Goal: Transaction & Acquisition: Purchase product/service

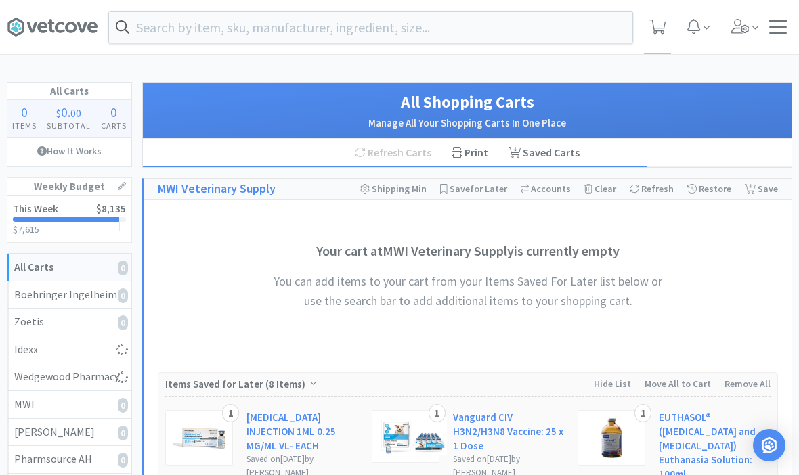
click at [233, 18] on input "text" at bounding box center [370, 27] width 523 height 31
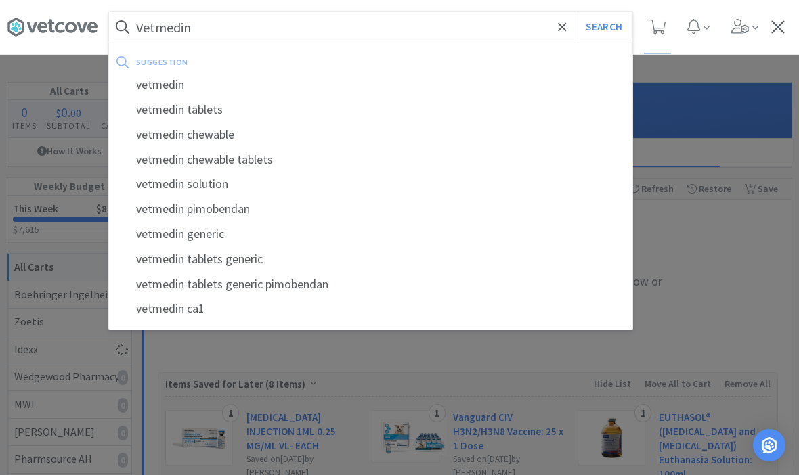
type input "Vetmedin"
click at [603, 27] on button "Search" at bounding box center [604, 27] width 56 height 31
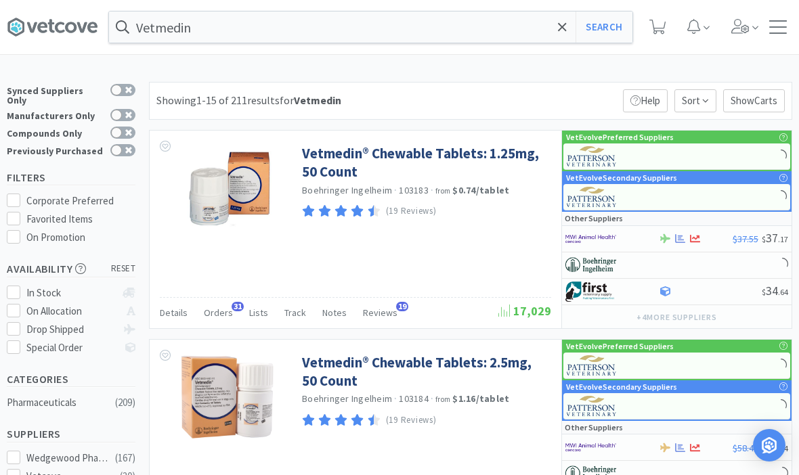
click at [460, 158] on link "Vetmedin® Chewable Tablets: 1.25mg, 50 Count" at bounding box center [425, 162] width 246 height 37
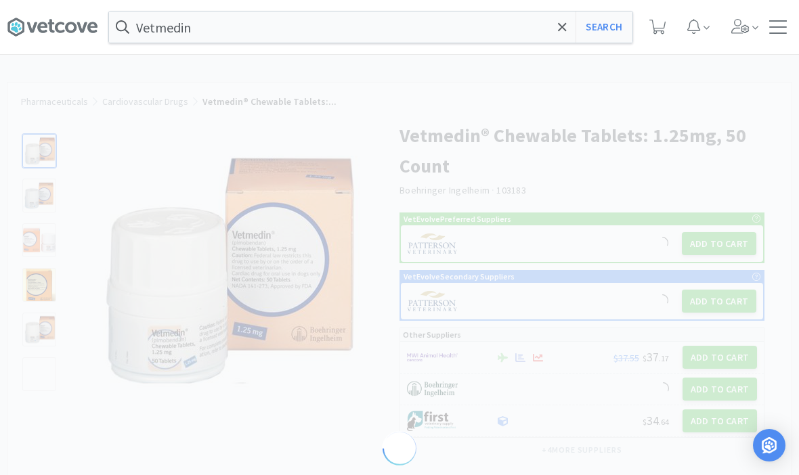
select select "128835"
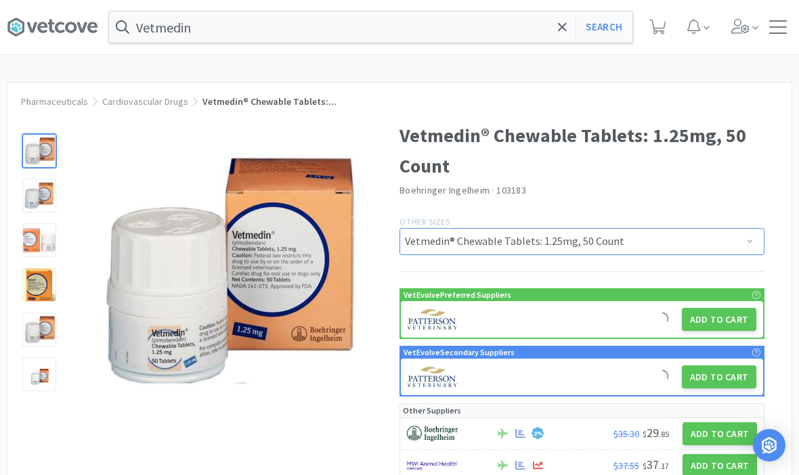
click at [716, 251] on select "Vetmedin® Chewable Tablets: 5mg, 50 Count Vetmedin® Chewable Tablets: 1.25mg, 5…" at bounding box center [581, 241] width 365 height 27
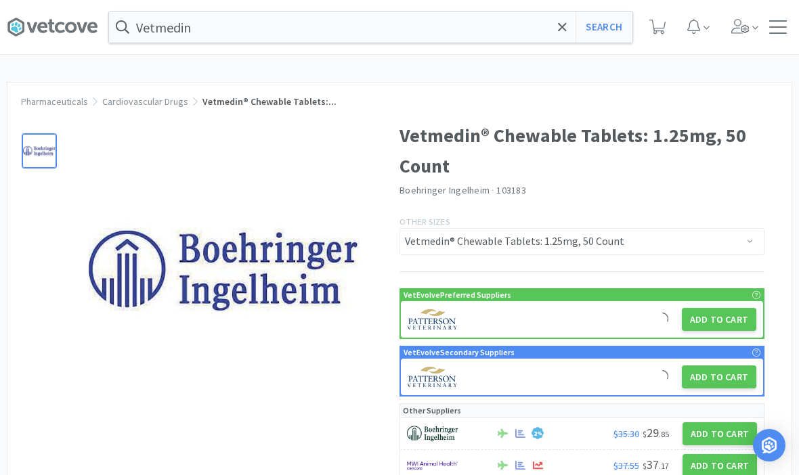
click at [718, 316] on button "Add to Cart" at bounding box center [719, 319] width 74 height 23
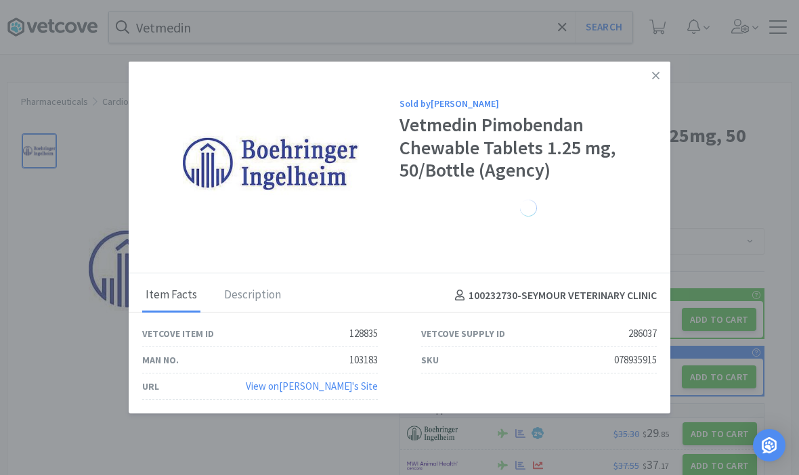
select select "1"
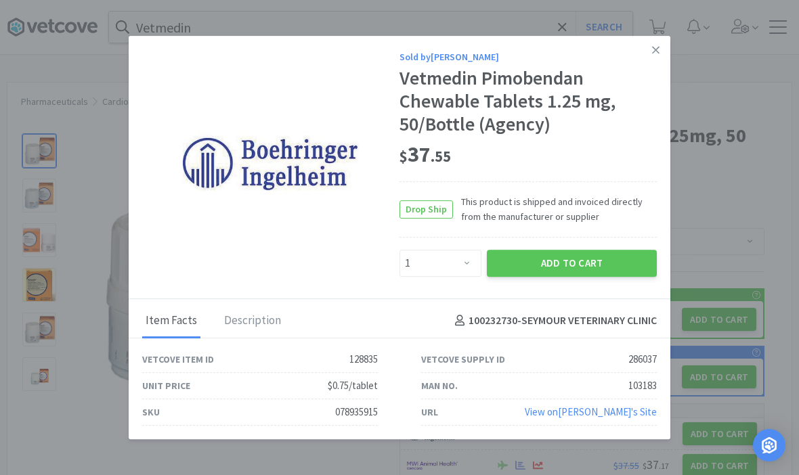
click at [588, 253] on button "Add to Cart" at bounding box center [572, 263] width 170 height 27
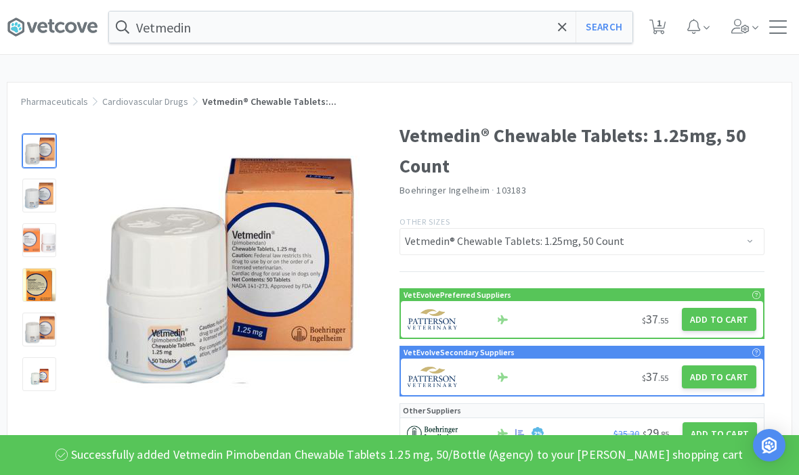
click at [607, 7] on div "Vetmedin Search Orders Shopping Discuss Discuss 1 1" at bounding box center [399, 27] width 785 height 54
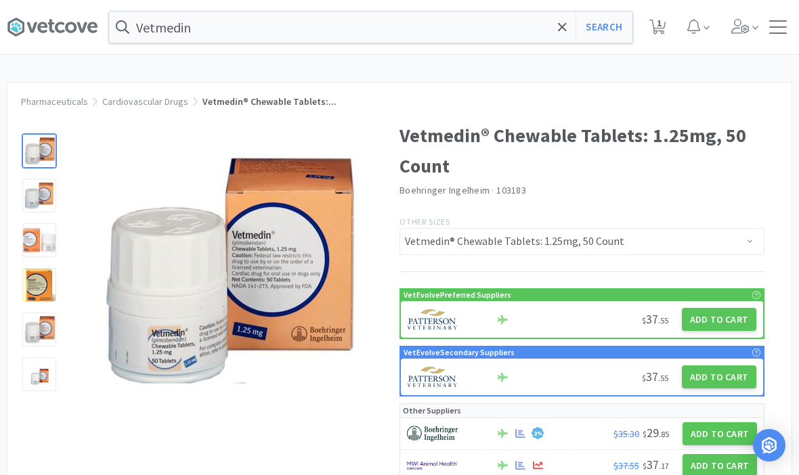
click at [556, 37] on span at bounding box center [563, 27] width 16 height 28
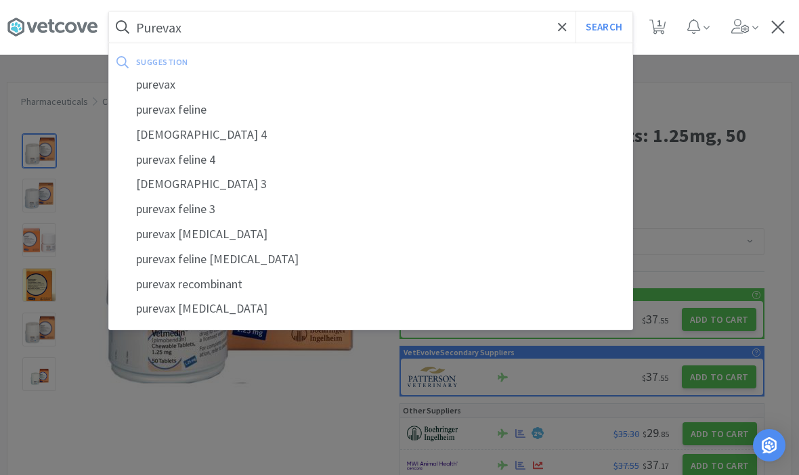
click at [739, 180] on div at bounding box center [399, 237] width 799 height 475
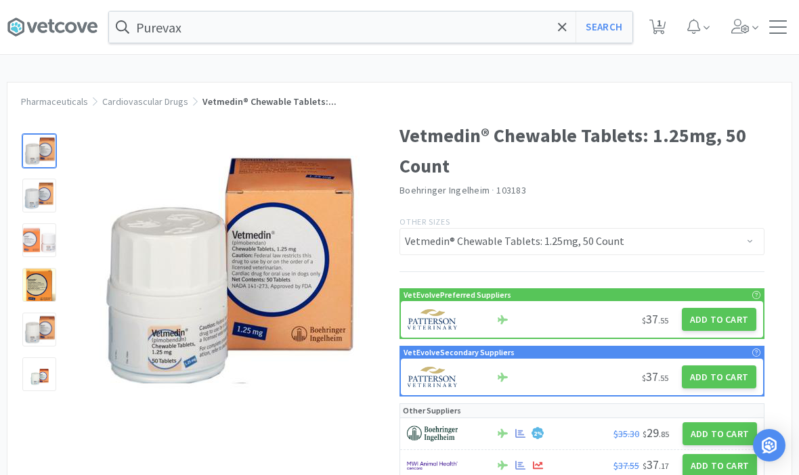
click at [571, 34] on input "Purevax" at bounding box center [370, 27] width 523 height 31
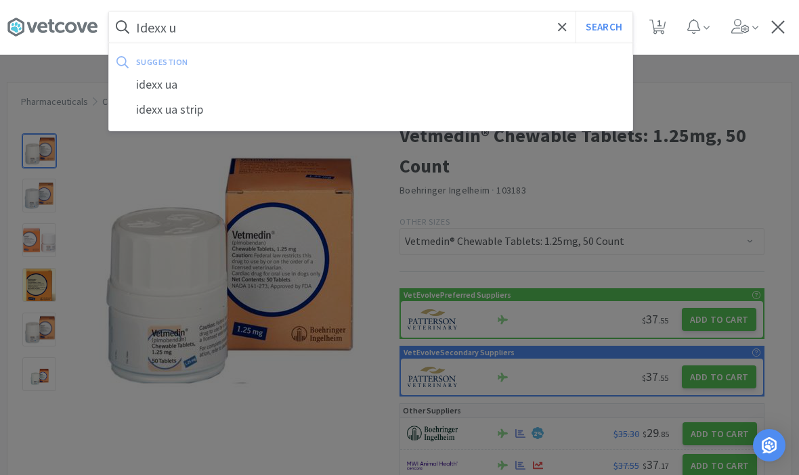
click at [185, 91] on div "idexx ua" at bounding box center [370, 84] width 523 height 25
type input "idexx ua"
select select "1"
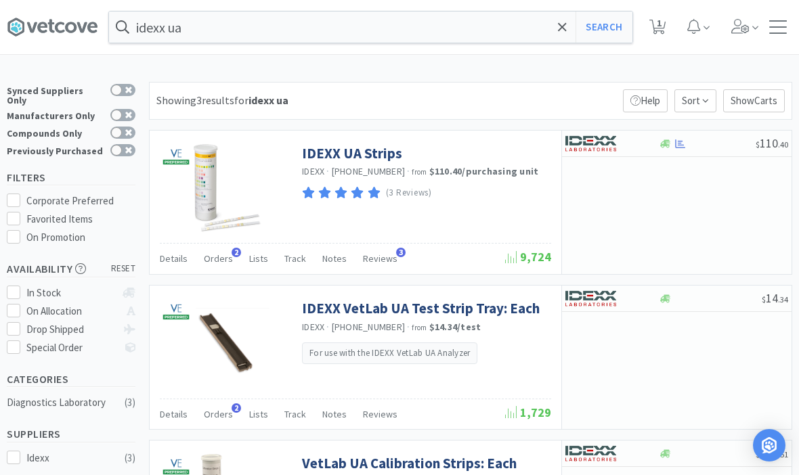
click at [337, 158] on link "IDEXX UA Strips" at bounding box center [352, 153] width 100 height 18
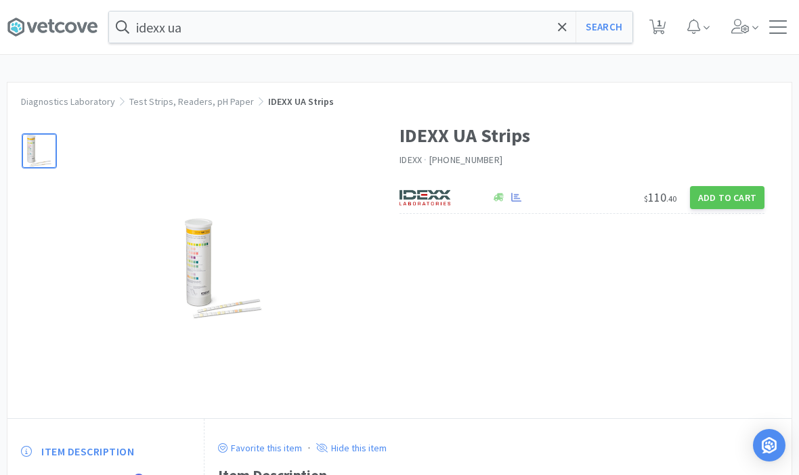
click at [728, 182] on div "$ 110 . 40 Add to Cart" at bounding box center [581, 198] width 365 height 32
select select "1"
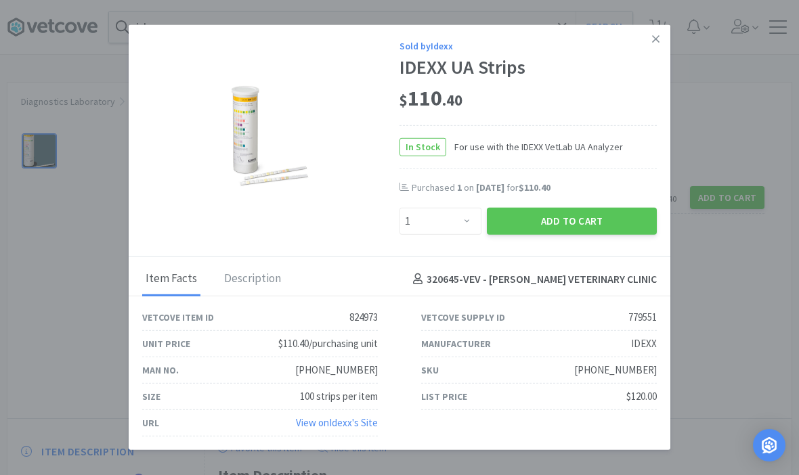
click at [569, 211] on button "Add to Cart" at bounding box center [572, 221] width 170 height 27
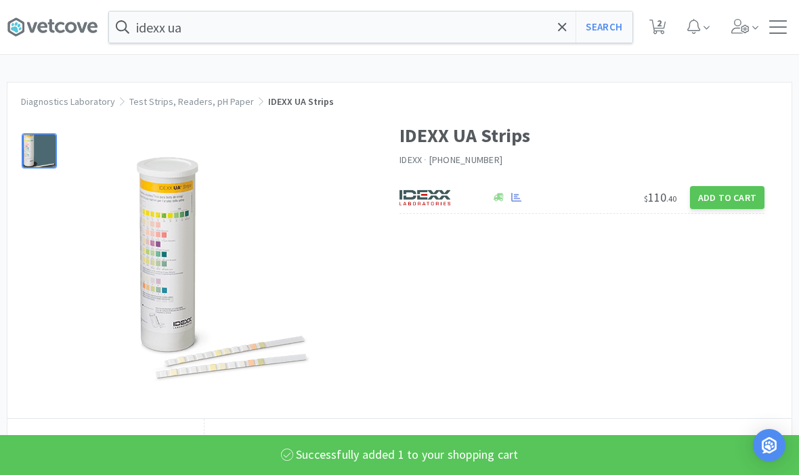
click at [559, 35] on span at bounding box center [563, 27] width 16 height 28
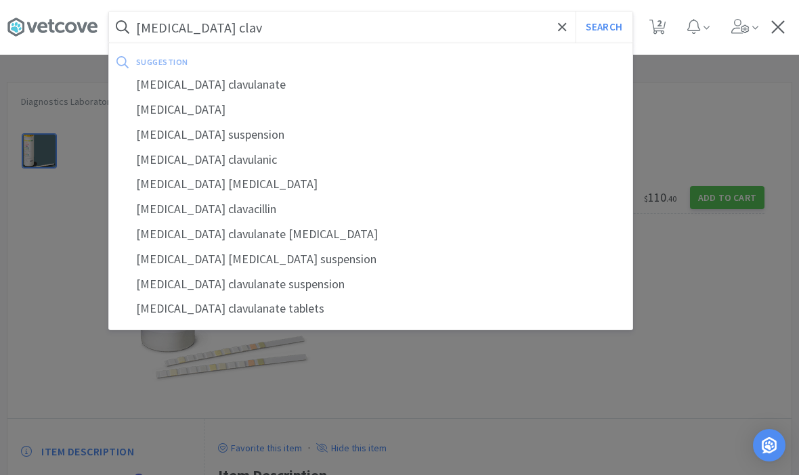
type input "[MEDICAL_DATA] clav"
click at [187, 87] on div "[MEDICAL_DATA] clavulanate" at bounding box center [370, 84] width 523 height 25
select select "1"
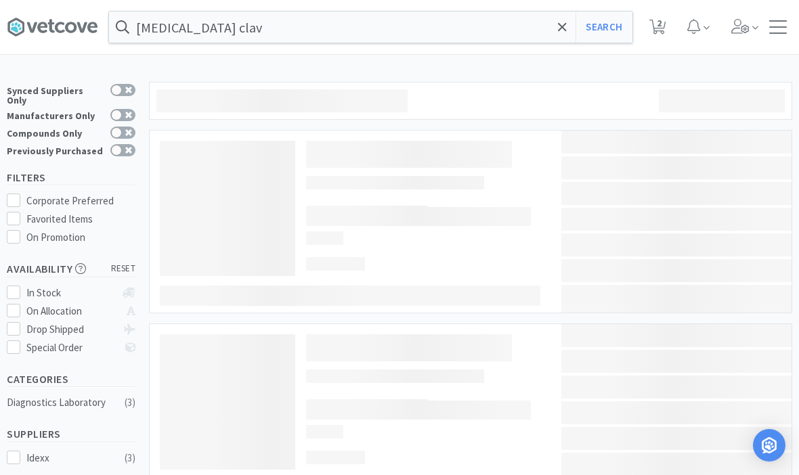
type input "[MEDICAL_DATA] clavulanate"
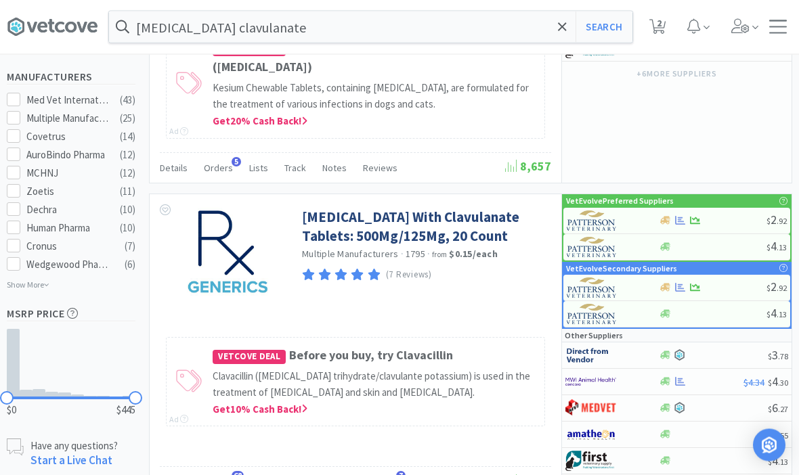
scroll to position [706, 0]
click at [423, 214] on link "[MEDICAL_DATA] With Clavulanate Tablets: 500Mg/125Mg, 20 Count" at bounding box center [425, 226] width 246 height 37
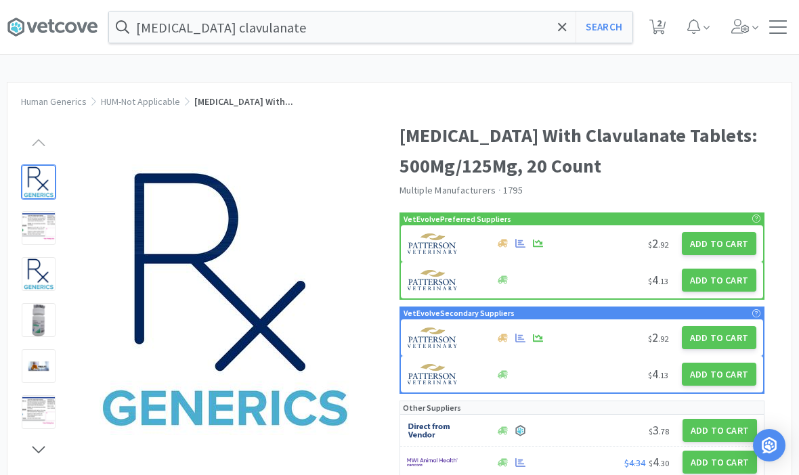
click at [720, 248] on button "Add to Cart" at bounding box center [719, 243] width 74 height 23
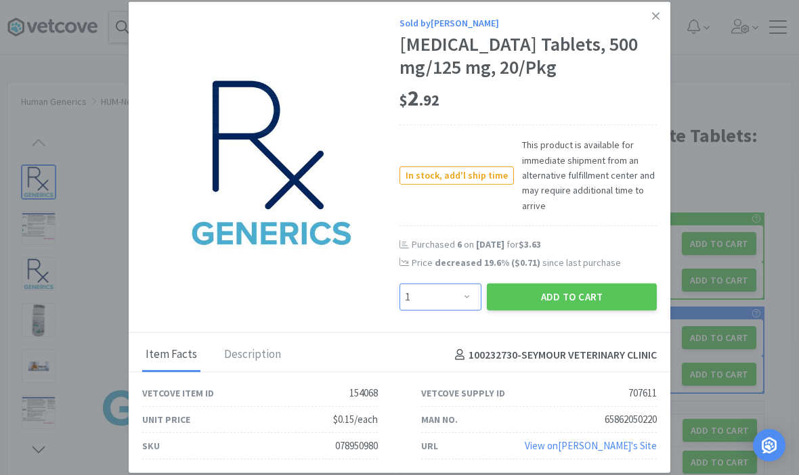
click at [469, 311] on select "Enter Quantity 1 2 3 4 5 6 7 8 9 10 11 12 13 14 15 16 17 18 19 20 Enter Quantity" at bounding box center [440, 297] width 82 height 27
click at [473, 311] on select "Enter Quantity 1 2 3 4 5 6 7 8 9 10 11 12 13 14 15 16 17 18 19 20 Enter Quantity" at bounding box center [440, 297] width 82 height 27
select select "5"
click at [574, 311] on button "Add to Cart" at bounding box center [572, 297] width 170 height 27
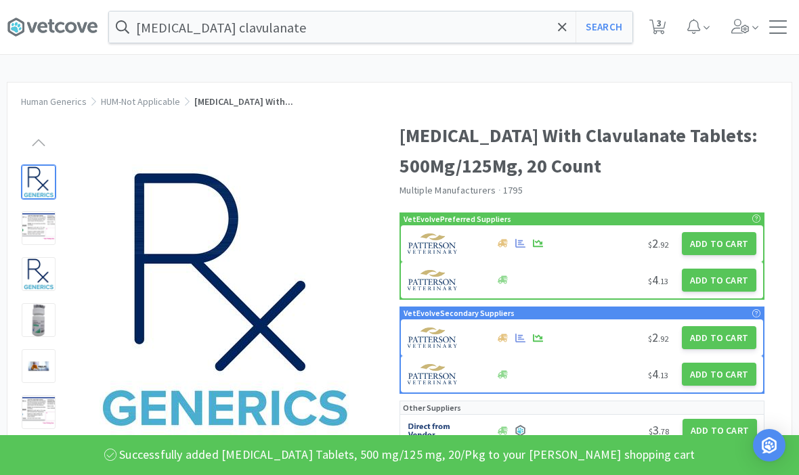
click at [657, 21] on span "3" at bounding box center [659, 23] width 5 height 54
select select "1"
select select "5"
select select "1"
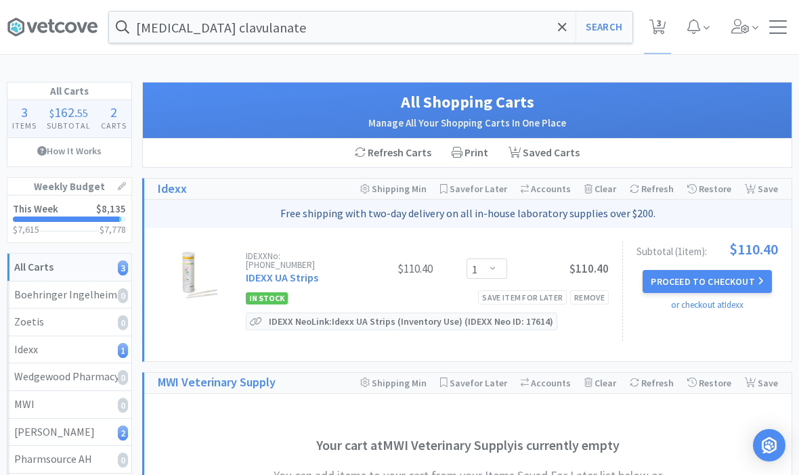
click at [607, 1] on div "[MEDICAL_DATA] clavulanate Search Orders Shopping Discuss Discuss 3 3" at bounding box center [399, 27] width 785 height 54
click at [563, 33] on icon at bounding box center [562, 27] width 9 height 14
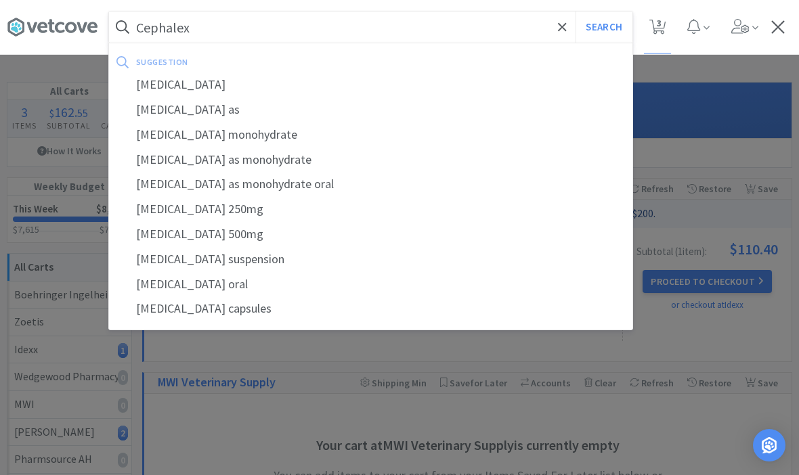
click at [165, 95] on div "[MEDICAL_DATA]" at bounding box center [370, 84] width 523 height 25
type input "[MEDICAL_DATA]"
select select "5"
select select "1"
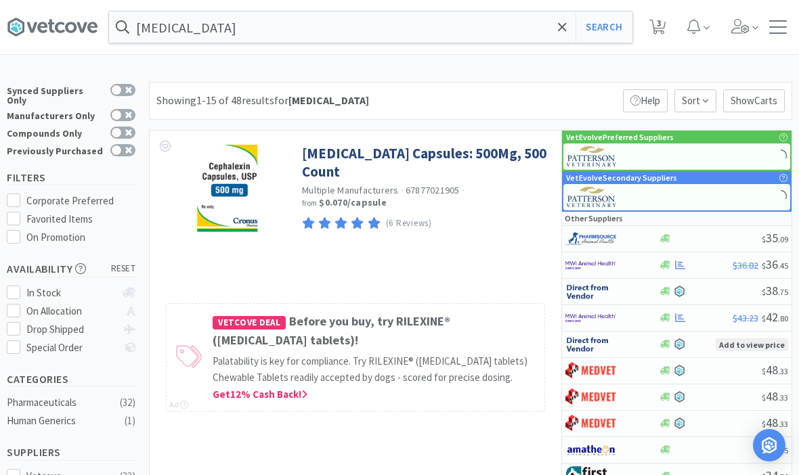
click at [404, 152] on link "[MEDICAL_DATA] Capsules: 500Mg, 500 Count" at bounding box center [425, 162] width 246 height 37
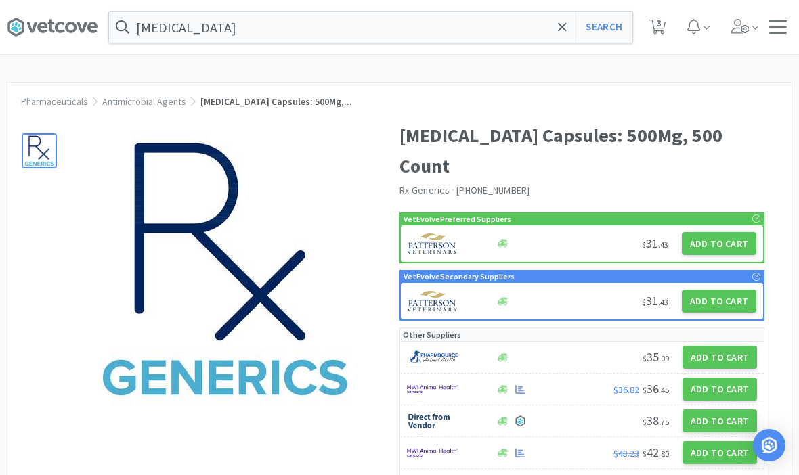
click at [718, 232] on button "Add to Cart" at bounding box center [719, 243] width 74 height 23
select select "1"
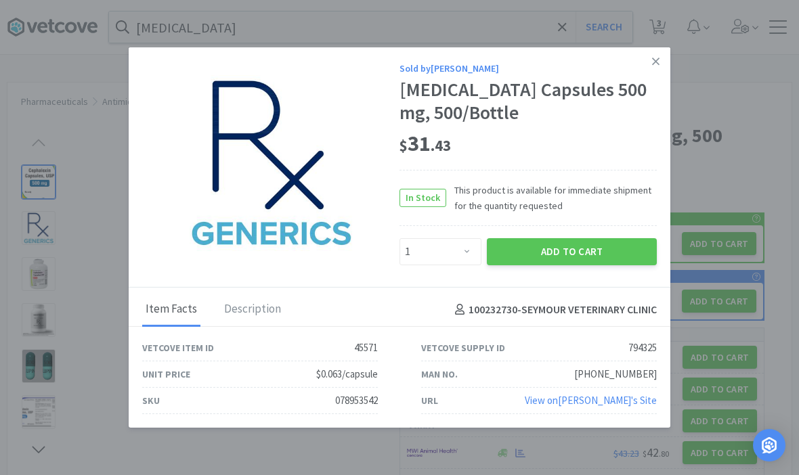
click at [589, 250] on button "Add to Cart" at bounding box center [572, 251] width 170 height 27
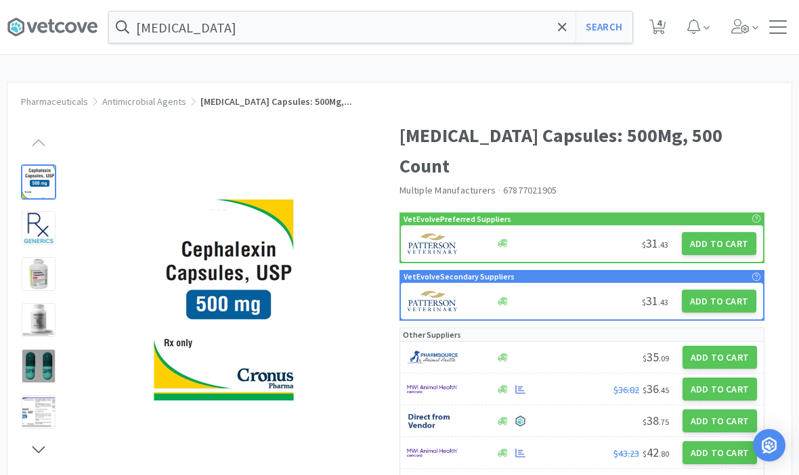
click at [566, 28] on icon at bounding box center [562, 27] width 9 height 14
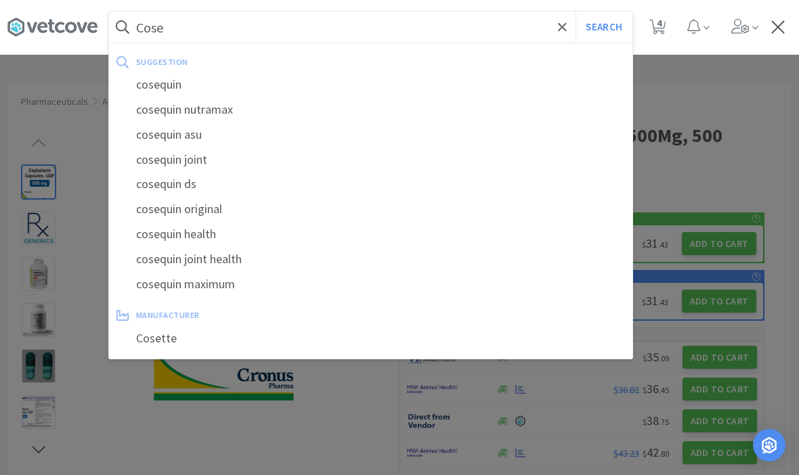
type input "Cose"
click at [165, 79] on div "cosequin" at bounding box center [370, 84] width 523 height 25
select select "5"
select select "1"
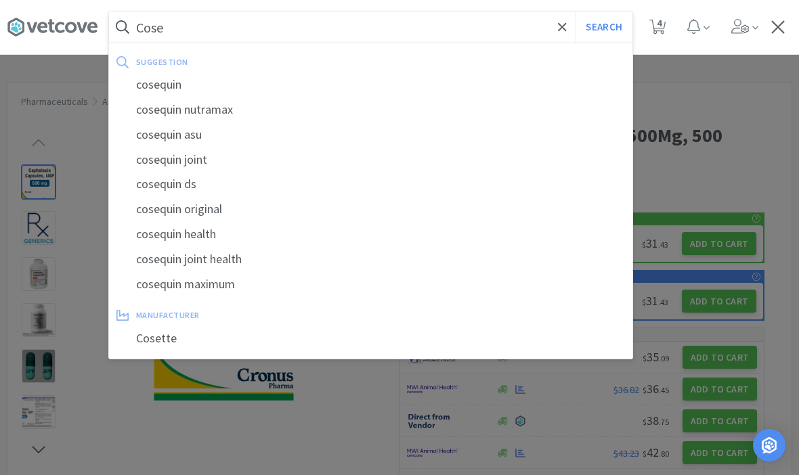
select select "1"
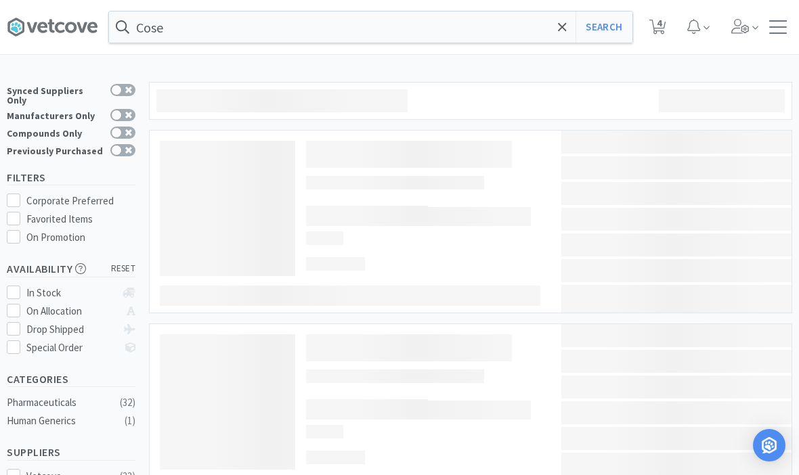
type input "cosequin"
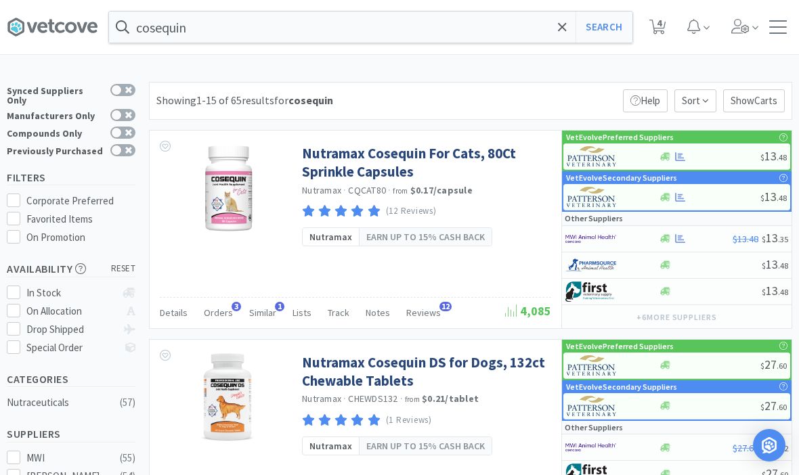
click at [338, 167] on link "Nutramax Cosequin For Cats, 80Ct Sprinkle Capsules" at bounding box center [425, 162] width 246 height 37
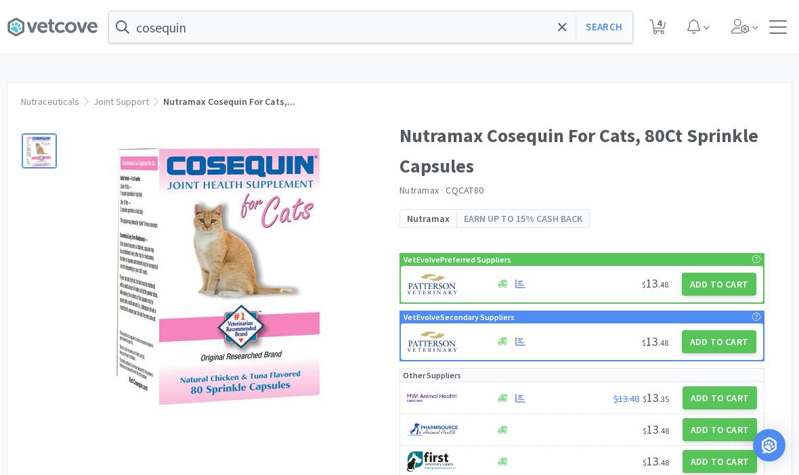
click at [735, 285] on button "Add to Cart" at bounding box center [719, 284] width 74 height 23
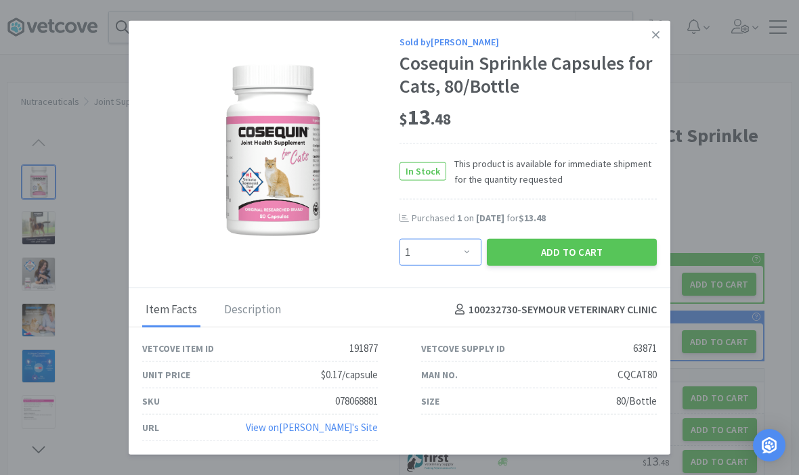
click at [453, 257] on select "Enter Quantity 1 2 3 4 5 6 7 8 9 10 11 12 13 14 15 16 17 18 19 20 Enter Quantity" at bounding box center [440, 251] width 82 height 27
select select "2"
click at [591, 241] on button "Add to Cart" at bounding box center [572, 251] width 170 height 27
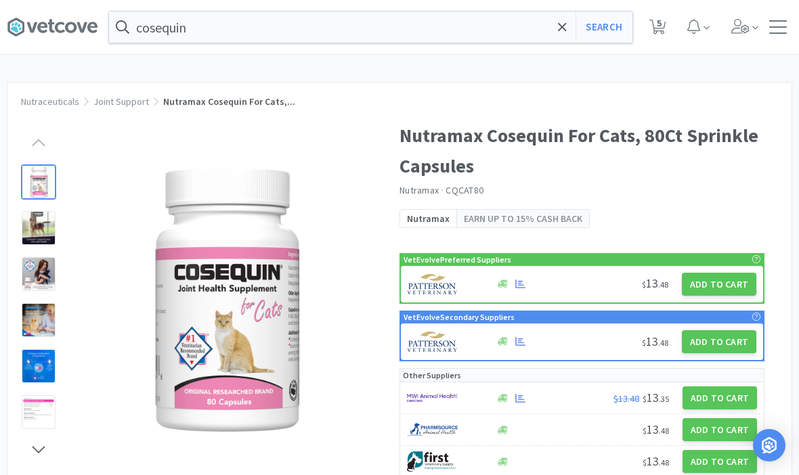
click at [567, 30] on span at bounding box center [563, 27] width 16 height 28
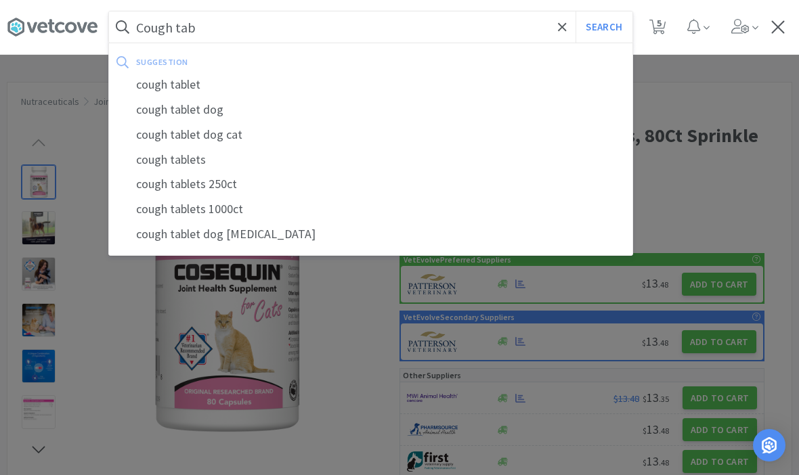
click at [156, 79] on div "cough tablet" at bounding box center [370, 84] width 523 height 25
type input "cough tablet"
select select "5"
select select "1"
select select "2"
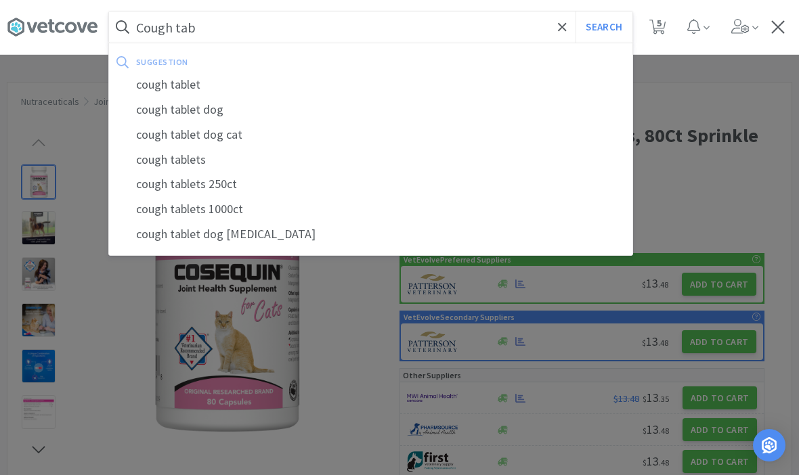
select select "1"
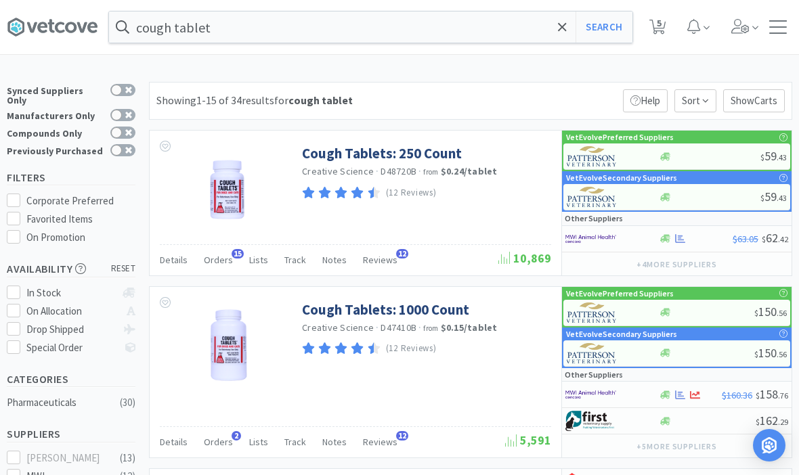
click at [374, 130] on div "Cough Tablets: 250 Count Creative Science · D48720B · from $0.24 / tablet (12 R…" at bounding box center [470, 203] width 643 height 146
click at [375, 145] on link "Cough Tablets: 250 Count" at bounding box center [382, 153] width 160 height 18
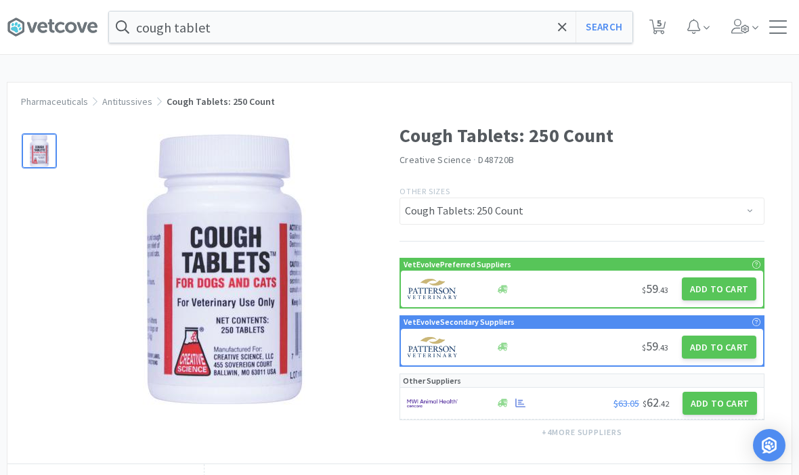
click at [720, 286] on button "Add to Cart" at bounding box center [719, 289] width 74 height 23
select select "1"
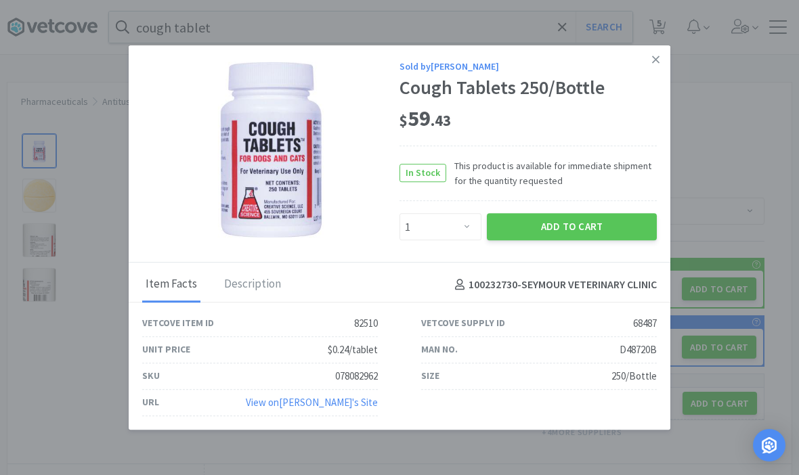
click at [583, 224] on button "Add to Cart" at bounding box center [572, 227] width 170 height 27
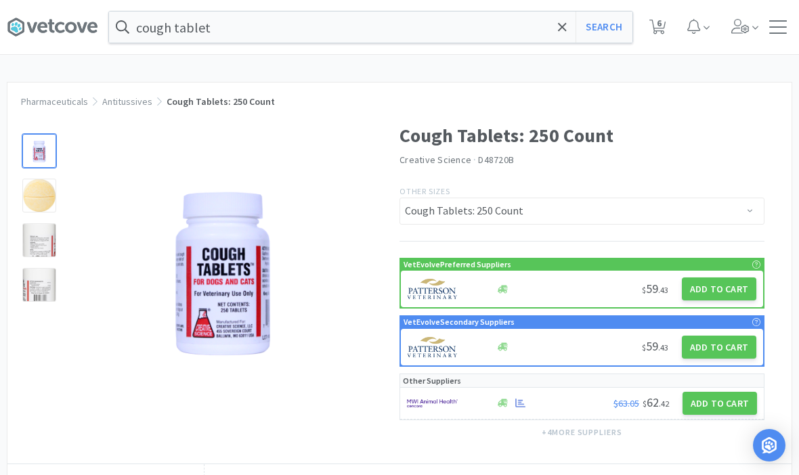
click at [559, 31] on icon at bounding box center [562, 27] width 9 height 14
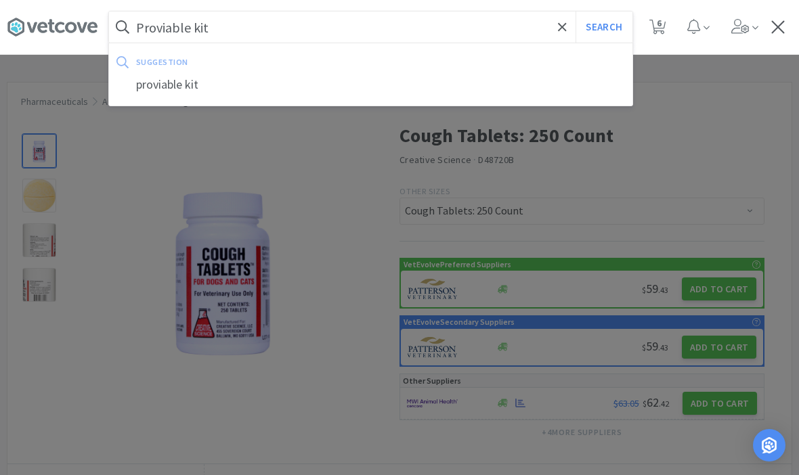
type input "Proviable kit"
click at [603, 27] on button "Search" at bounding box center [604, 27] width 56 height 31
select select "5"
select select "1"
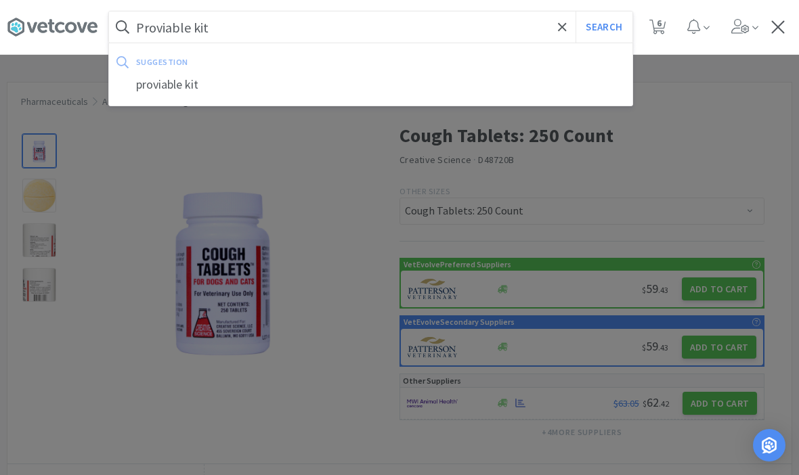
select select "2"
select select "1"
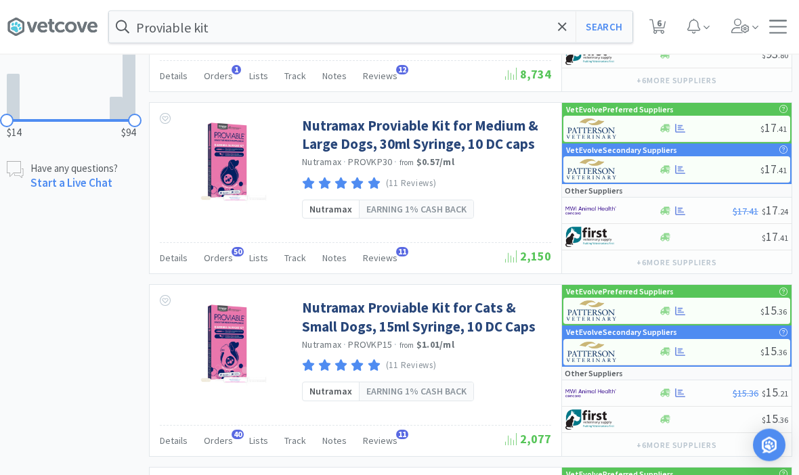
scroll to position [655, 0]
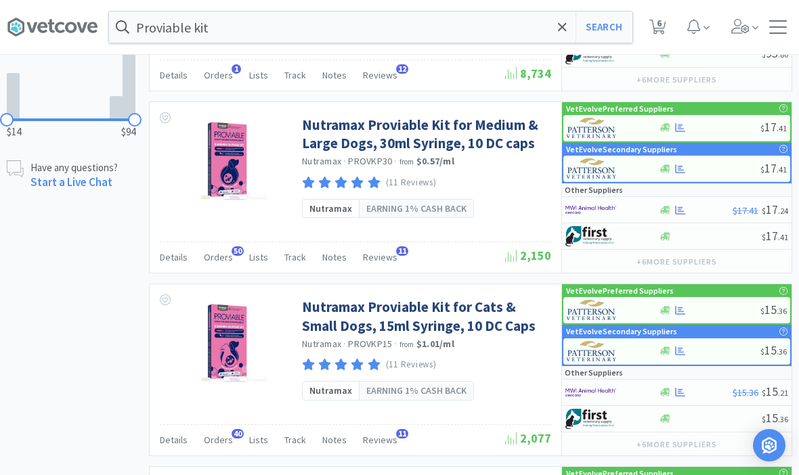
click at [446, 332] on link "Nutramax Proviable Kit for Cats & Small Dogs, 15ml Syringe, 10 DC Caps" at bounding box center [425, 316] width 246 height 37
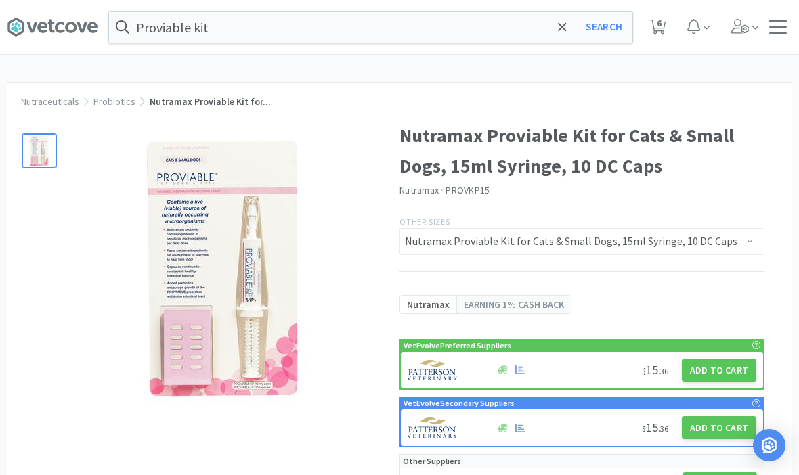
click at [714, 368] on button "Add to Cart" at bounding box center [719, 370] width 74 height 23
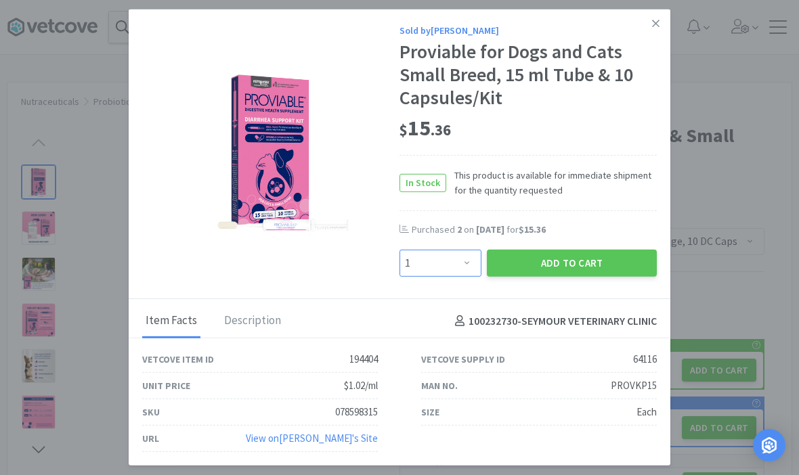
click at [473, 277] on select "Enter Quantity 1 2 3 4 5 6 7 8 9 10 11 12 13 14 15 16 17 18 19 20 Enter Quantity" at bounding box center [440, 263] width 82 height 27
select select "3"
click at [578, 277] on button "Add to Cart" at bounding box center [572, 263] width 170 height 27
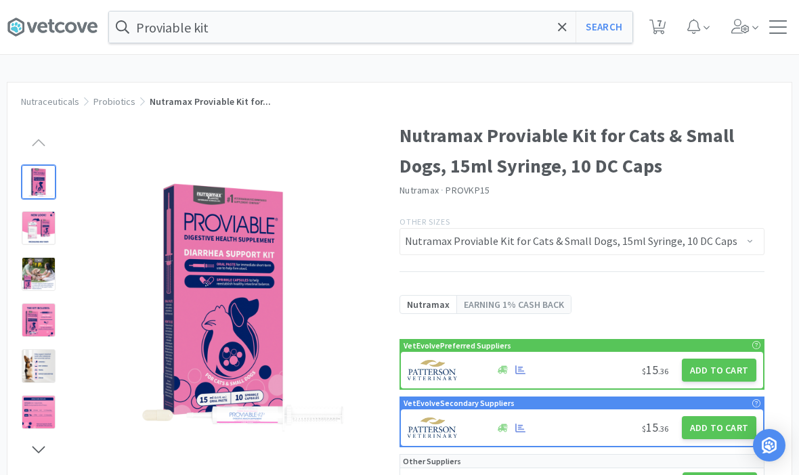
click at [557, 26] on span at bounding box center [563, 27] width 16 height 28
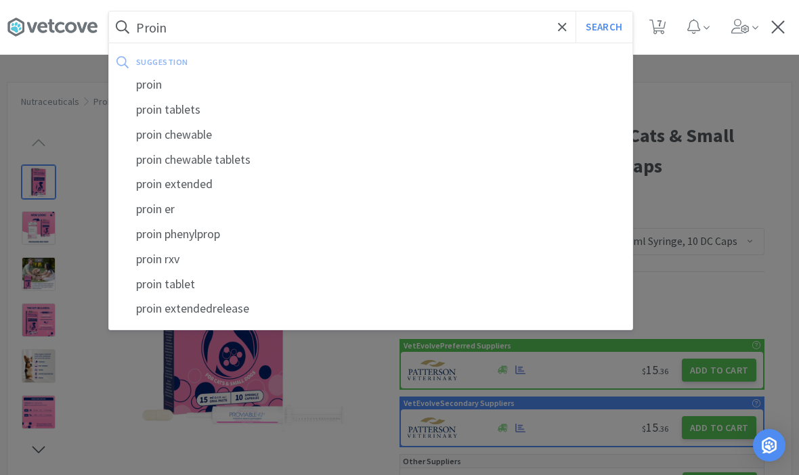
click at [156, 87] on div "proin" at bounding box center [370, 84] width 523 height 25
type input "proin"
select select "5"
select select "1"
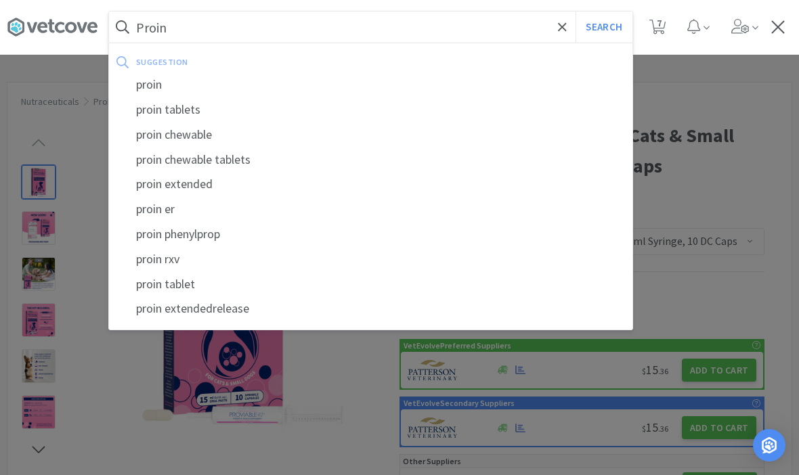
select select "2"
select select "3"
select select "1"
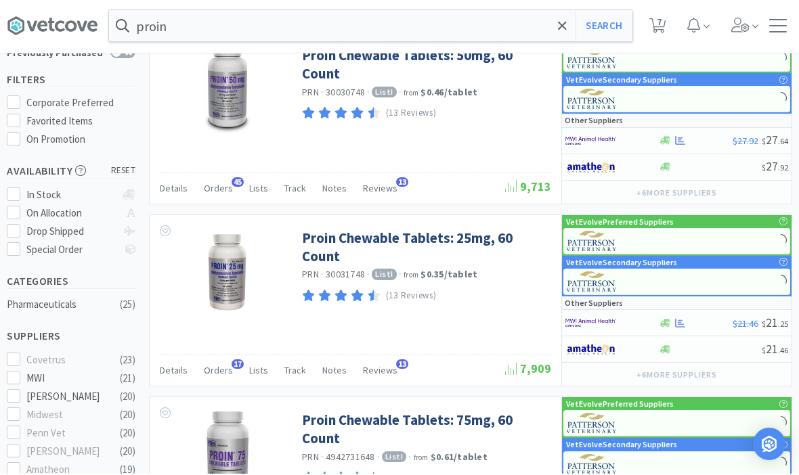
scroll to position [98, 0]
click at [459, 420] on link "Proin Chewable Tablets: 75mg, 60 Count" at bounding box center [425, 429] width 246 height 37
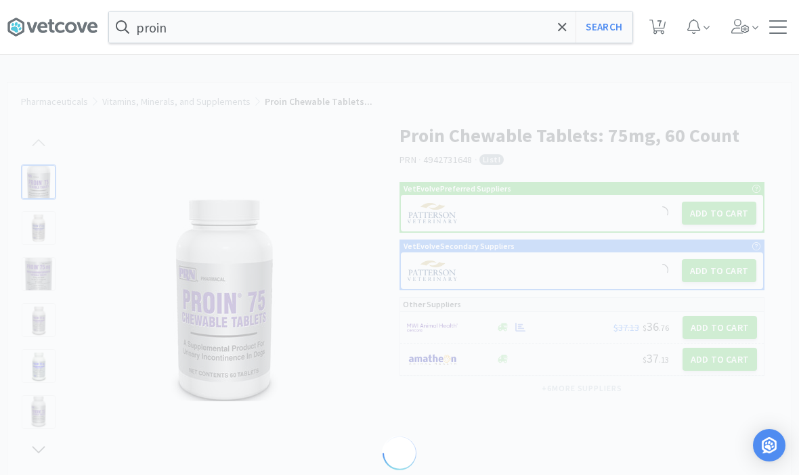
select select "82135"
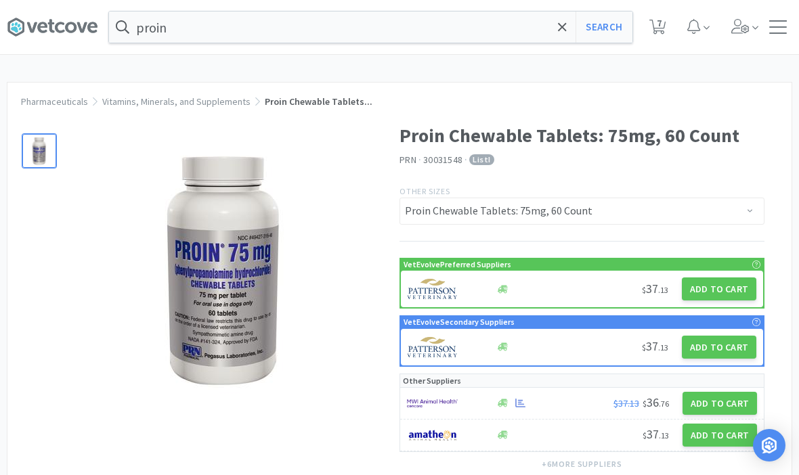
click at [731, 294] on button "Add to Cart" at bounding box center [719, 289] width 74 height 23
select select "1"
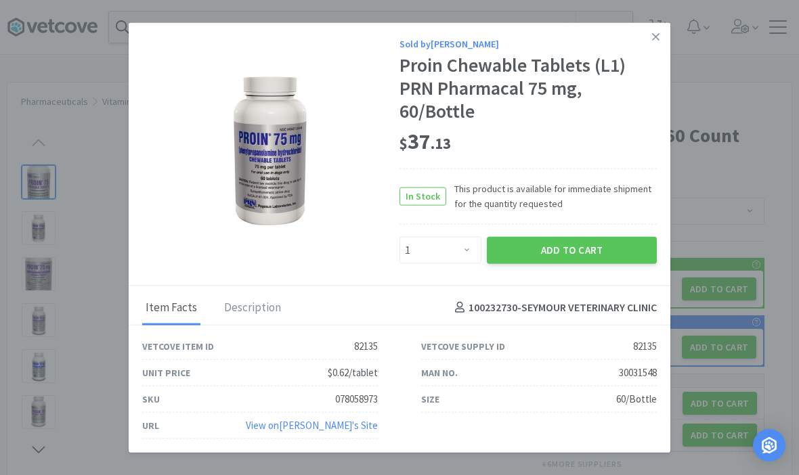
click at [580, 263] on button "Add to Cart" at bounding box center [572, 249] width 170 height 27
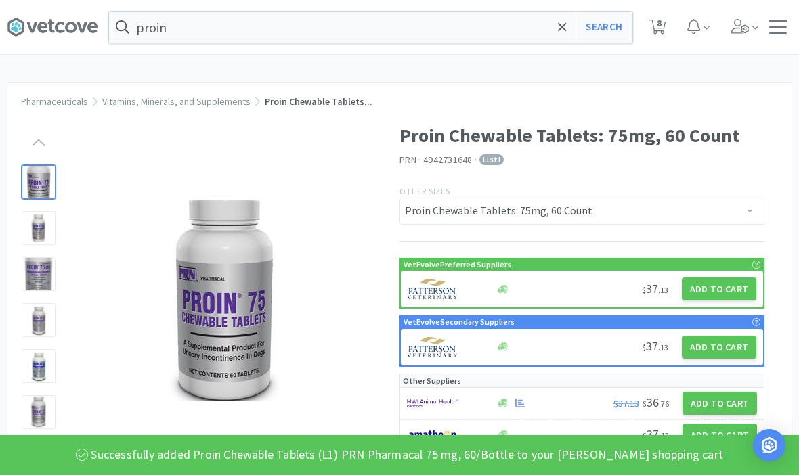
click at [743, 91] on div "Pharmaceuticals Vitamins, Minerals, and Supplements Proin Chewable Tablets..." at bounding box center [399, 95] width 784 height 24
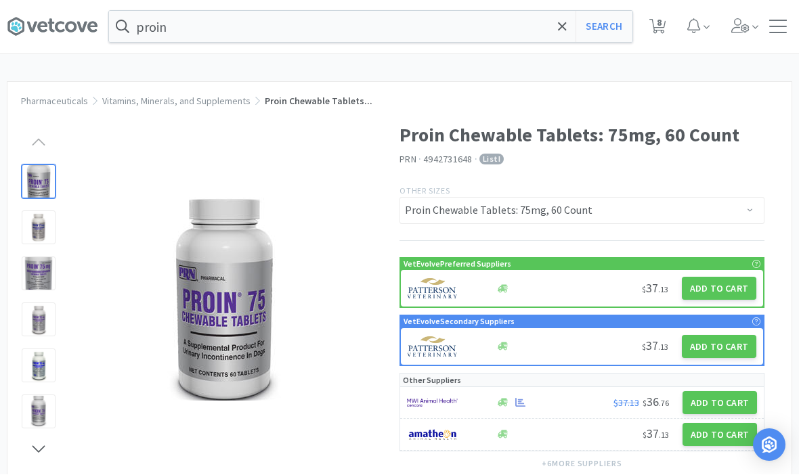
scroll to position [1, 0]
click at [557, 31] on span at bounding box center [563, 27] width 16 height 28
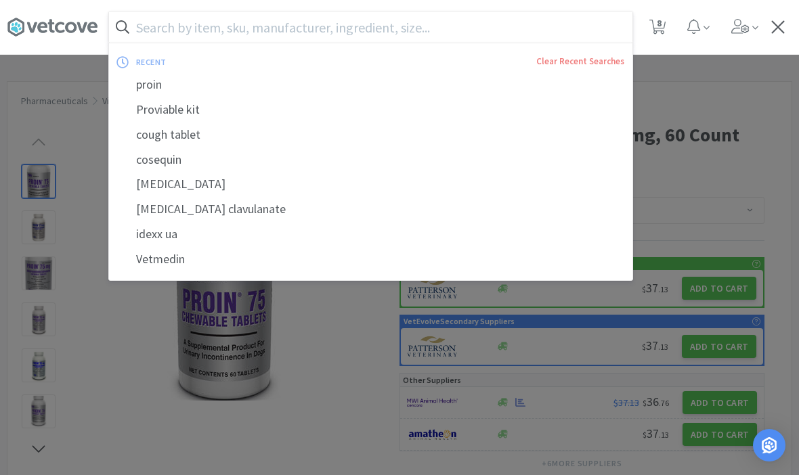
scroll to position [0, 0]
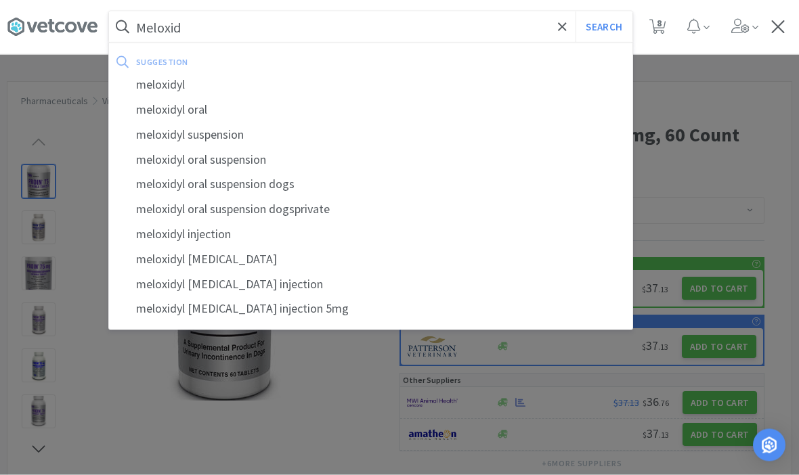
click at [174, 86] on div "meloxidyl" at bounding box center [370, 84] width 523 height 25
type input "meloxidyl"
select select "5"
select select "1"
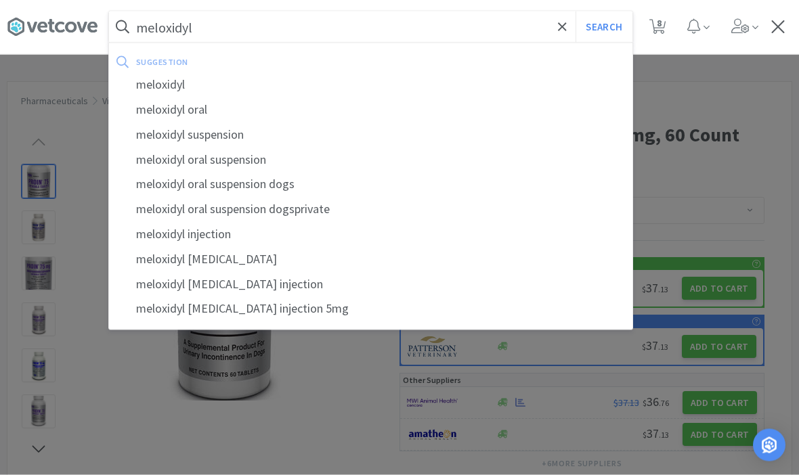
select select "2"
select select "3"
select select "1"
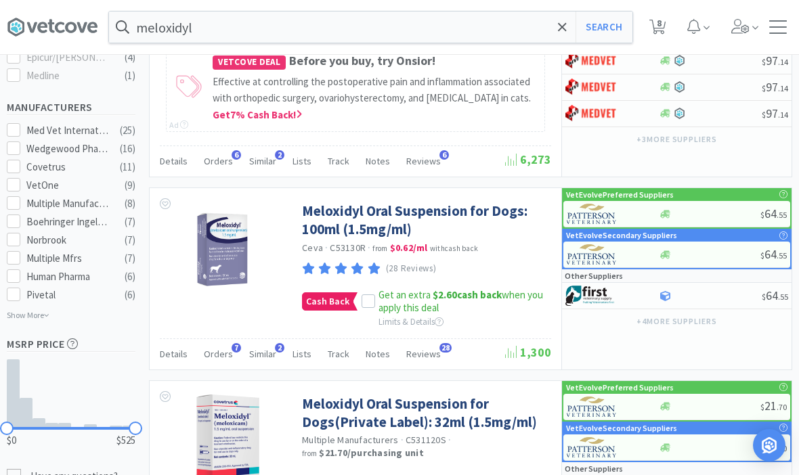
scroll to position [686, 0]
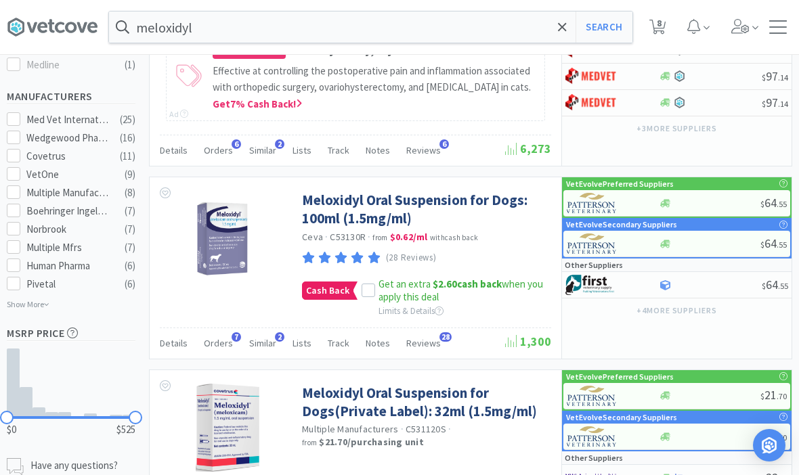
click at [373, 284] on div at bounding box center [369, 291] width 14 height 14
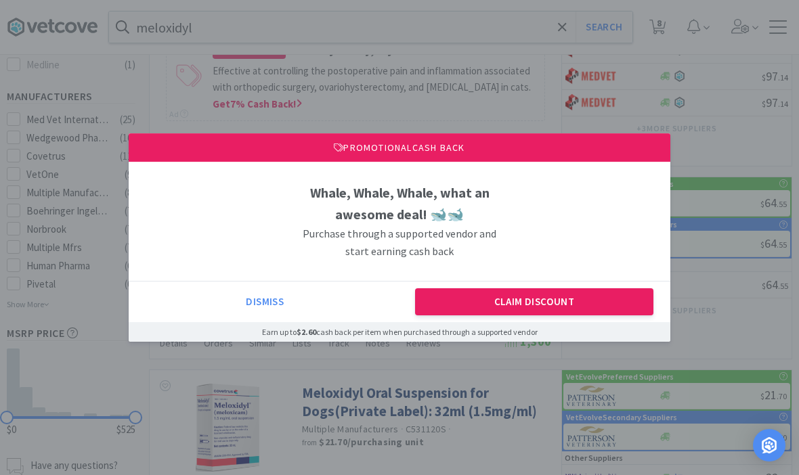
click at [514, 316] on button "Claim Discount" at bounding box center [534, 301] width 239 height 27
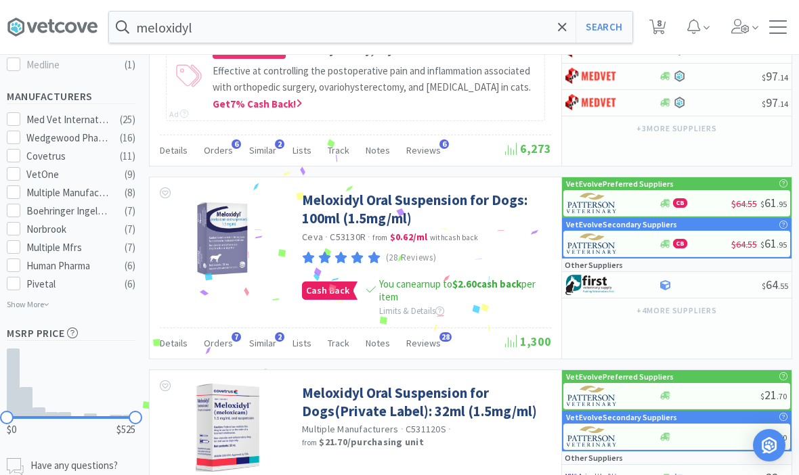
click at [370, 210] on link "Meloxidyl Oral Suspension for Dogs: 100ml (1.5mg/ml)" at bounding box center [425, 209] width 246 height 37
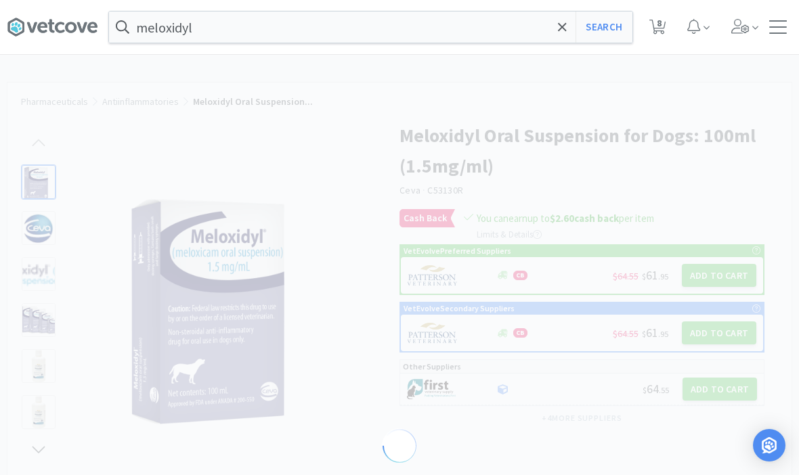
select select "192712"
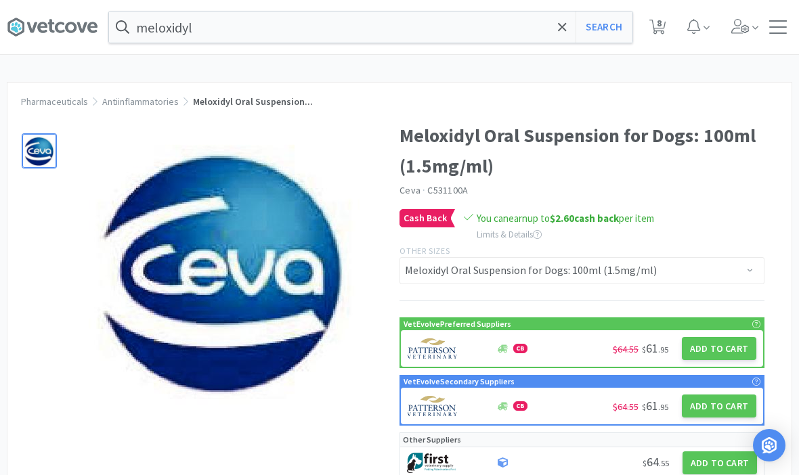
click at [724, 349] on button "Add to Cart" at bounding box center [719, 348] width 74 height 23
select select "1"
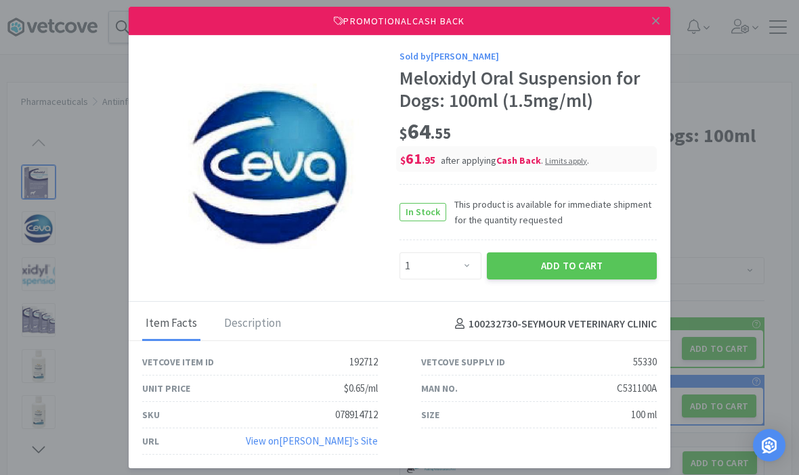
click at [601, 280] on button "Add to Cart" at bounding box center [572, 266] width 170 height 27
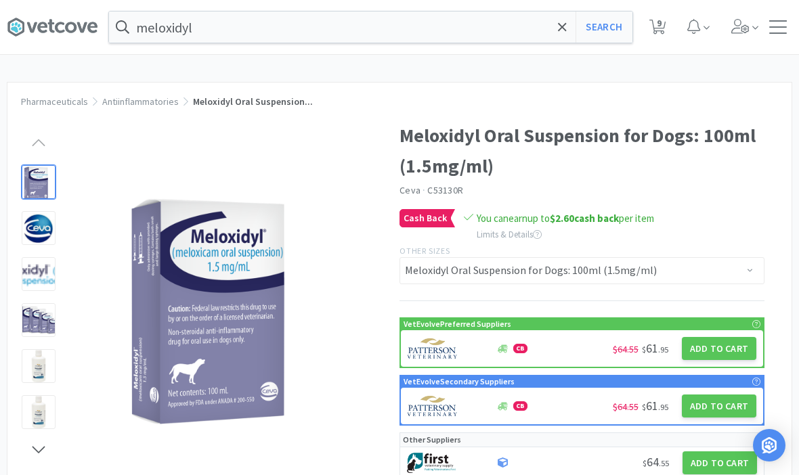
click at [568, 31] on span at bounding box center [563, 27] width 16 height 28
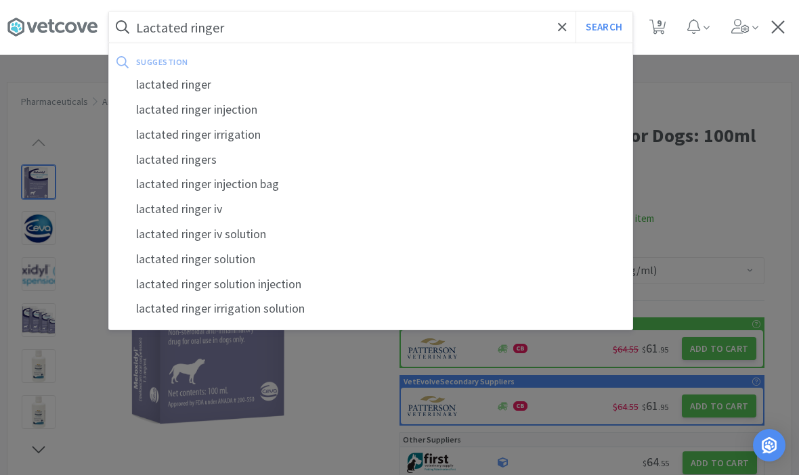
type input "Lactated ringer"
click at [603, 27] on button "Search" at bounding box center [604, 27] width 56 height 31
select select "5"
select select "1"
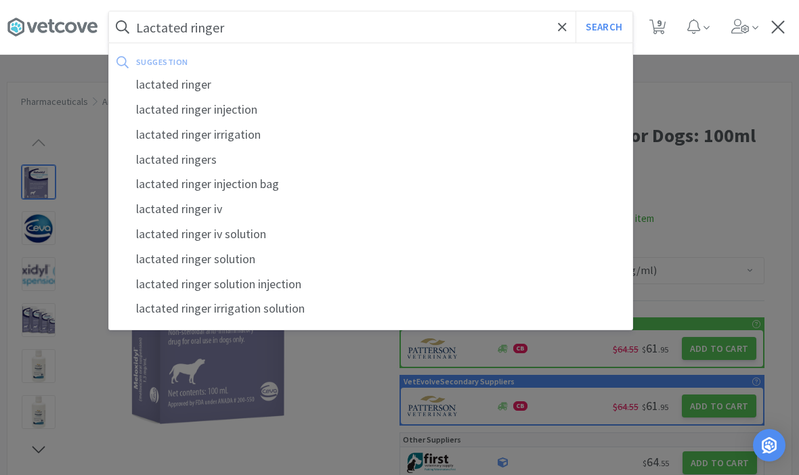
select select "1"
select select "2"
select select "3"
select select "1"
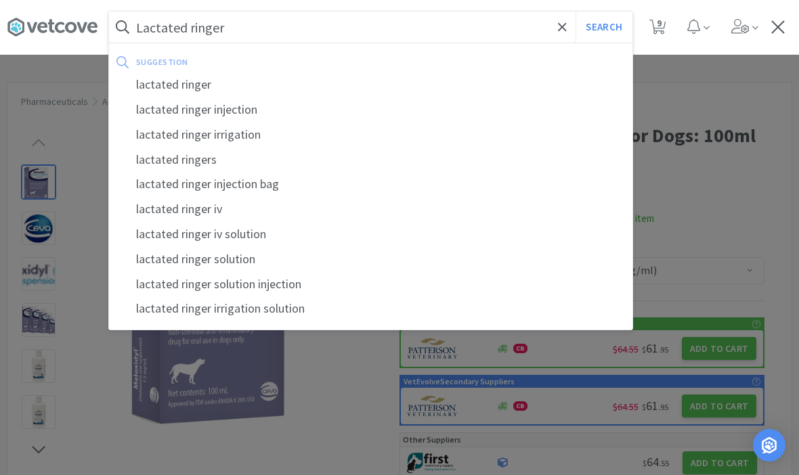
select select "1"
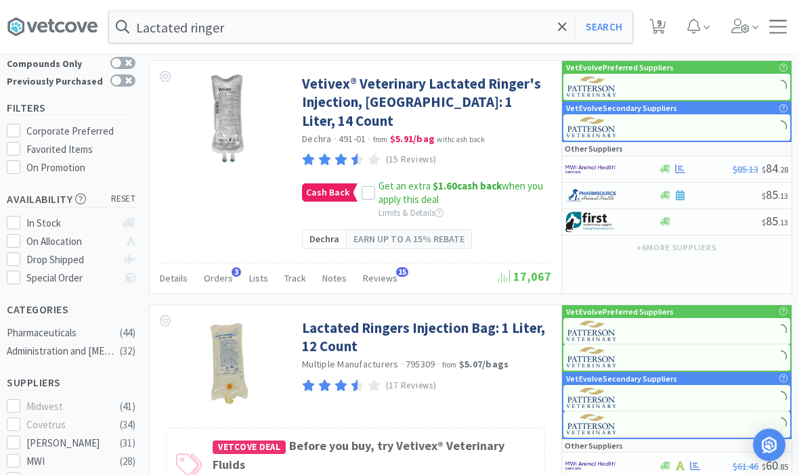
scroll to position [76, 0]
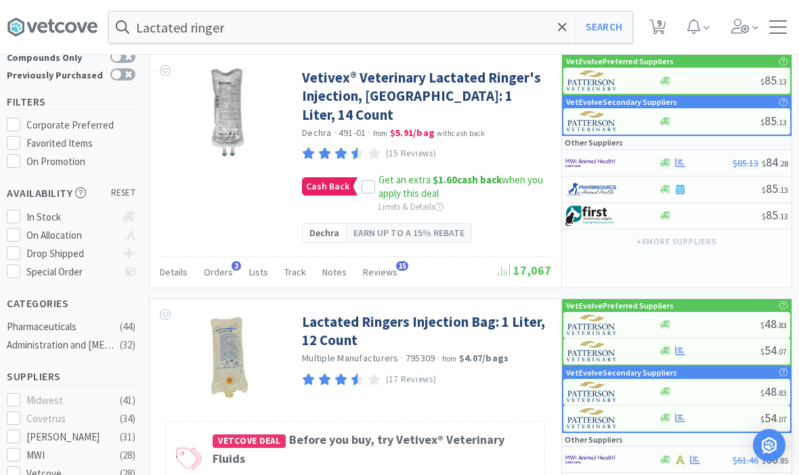
click at [424, 313] on link "Lactated Ringers Injection Bag: 1 Liter, 12 Count" at bounding box center [425, 331] width 246 height 37
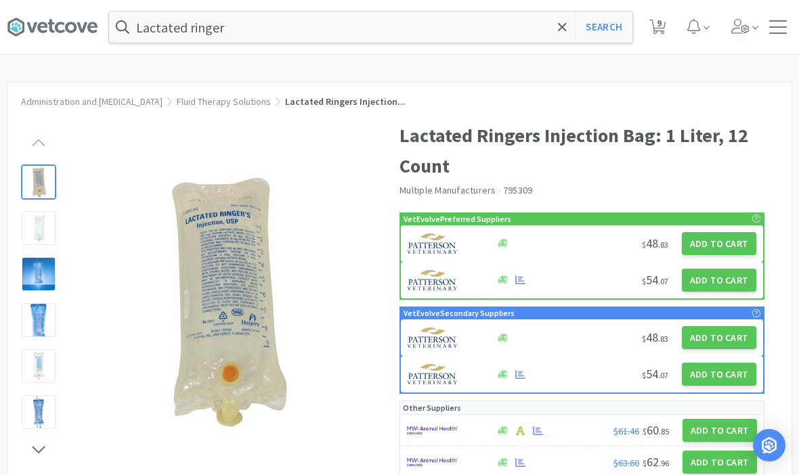
click at [720, 274] on button "Add to Cart" at bounding box center [719, 280] width 74 height 23
select select "1"
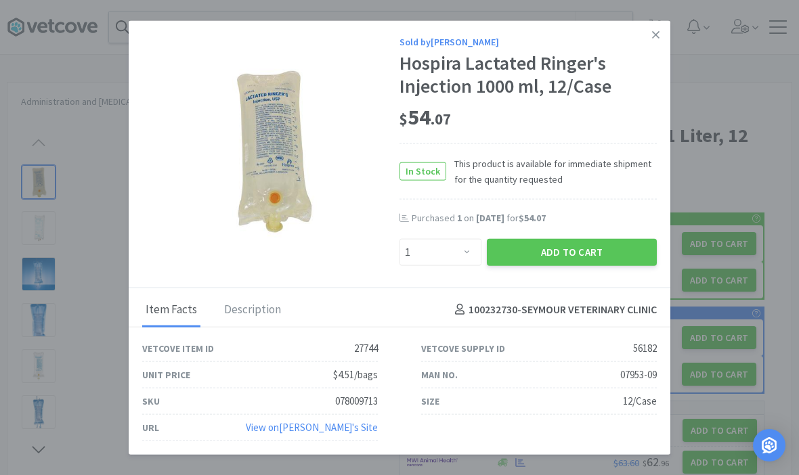
click at [577, 265] on button "Add to Cart" at bounding box center [572, 251] width 170 height 27
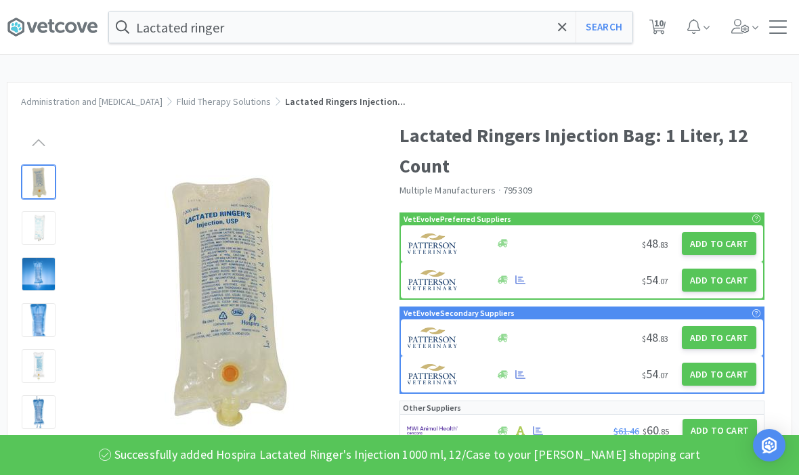
click at [664, 30] on icon at bounding box center [657, 27] width 17 height 15
select select "1"
select select "5"
select select "1"
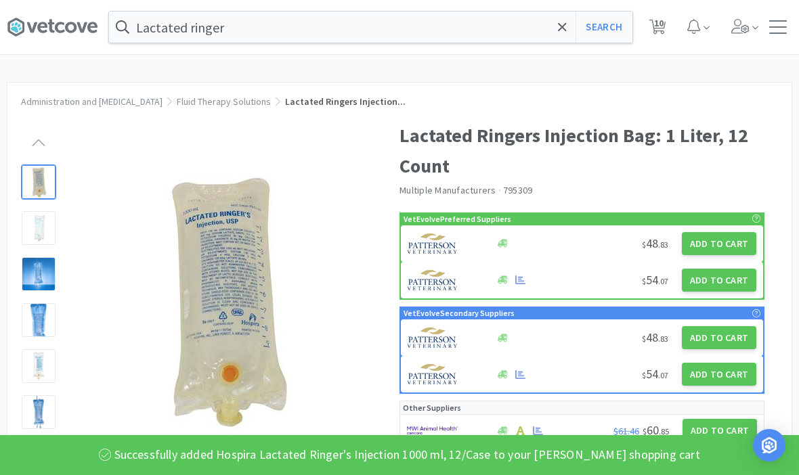
select select "1"
select select "2"
select select "3"
select select "1"
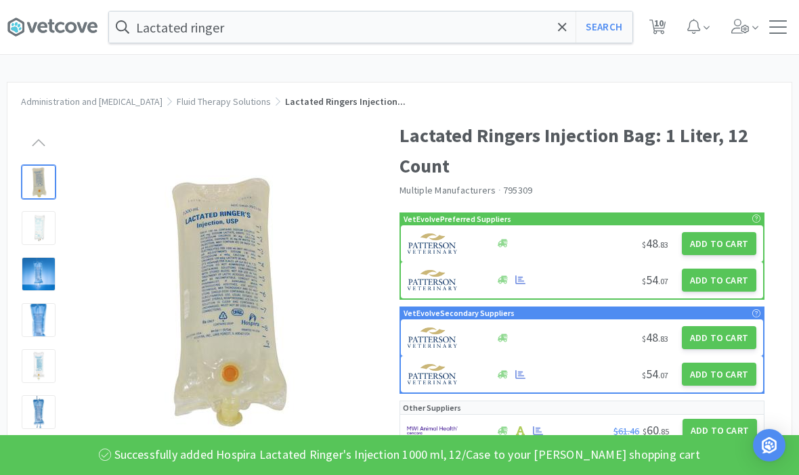
select select "1"
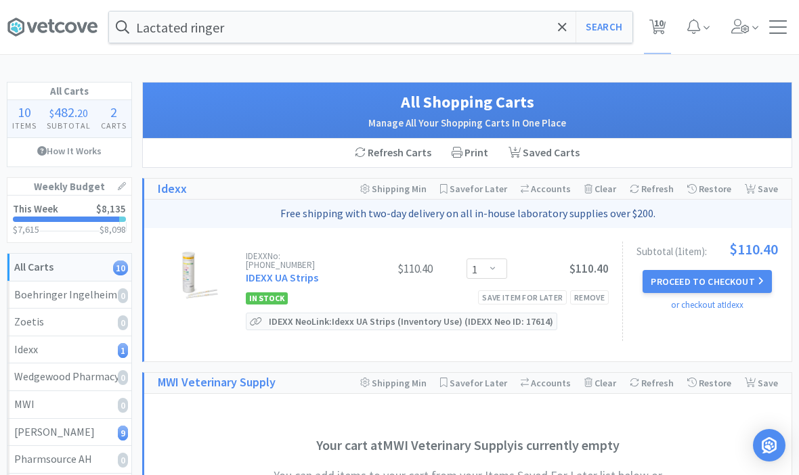
click at [562, 35] on span at bounding box center [563, 27] width 16 height 28
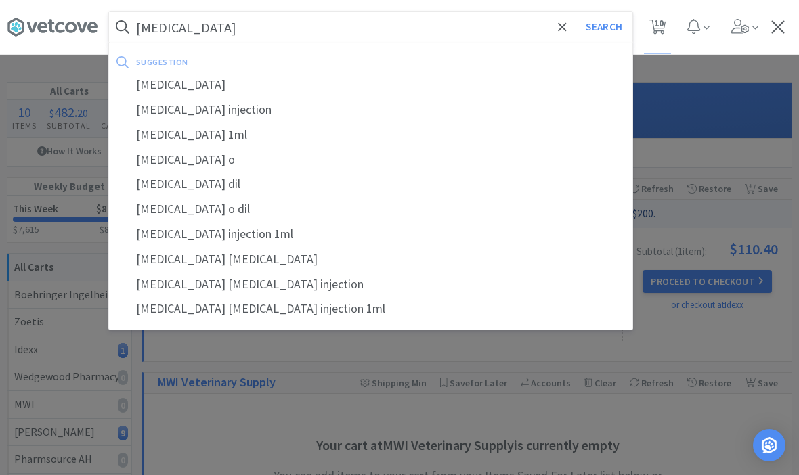
type input "[MEDICAL_DATA]"
click at [603, 27] on button "Search" at bounding box center [604, 27] width 56 height 31
select select "5"
select select "1"
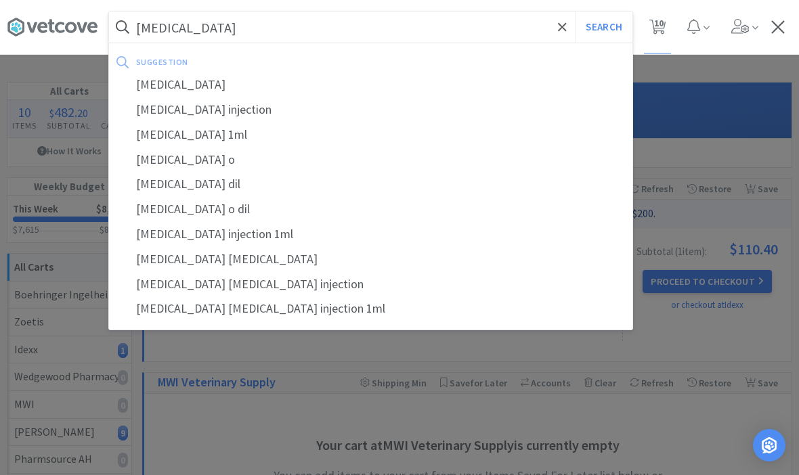
select select "1"
select select "2"
select select "3"
select select "1"
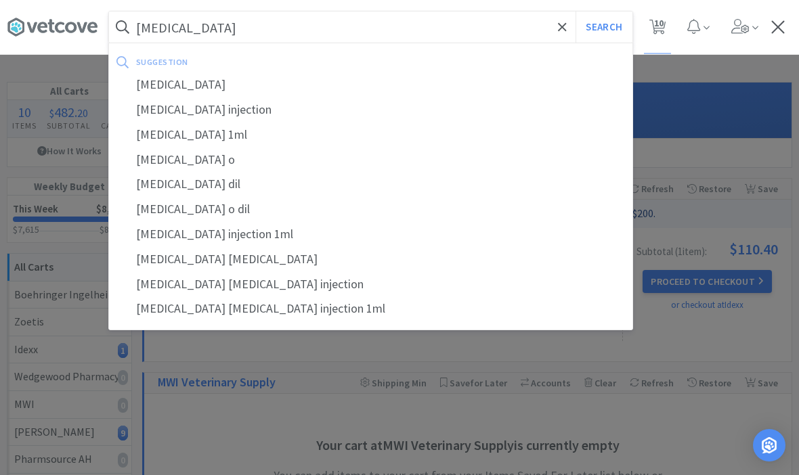
select select "1"
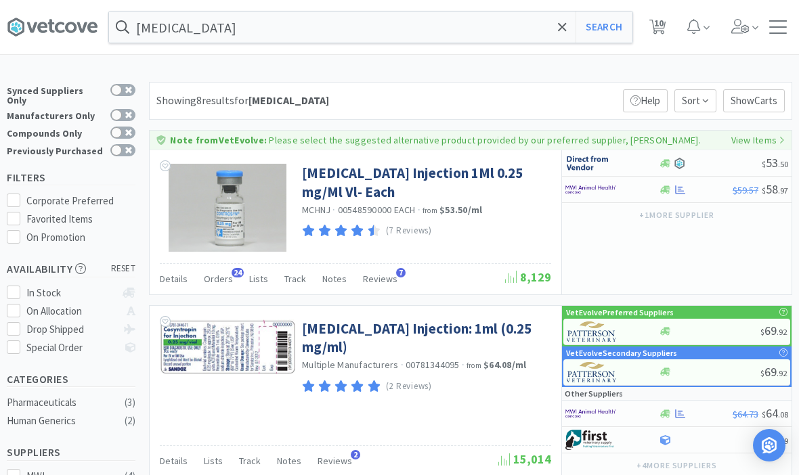
click at [342, 190] on link "[MEDICAL_DATA] Injection 1Ml 0.25 mg/Ml Vl- Each" at bounding box center [425, 182] width 246 height 37
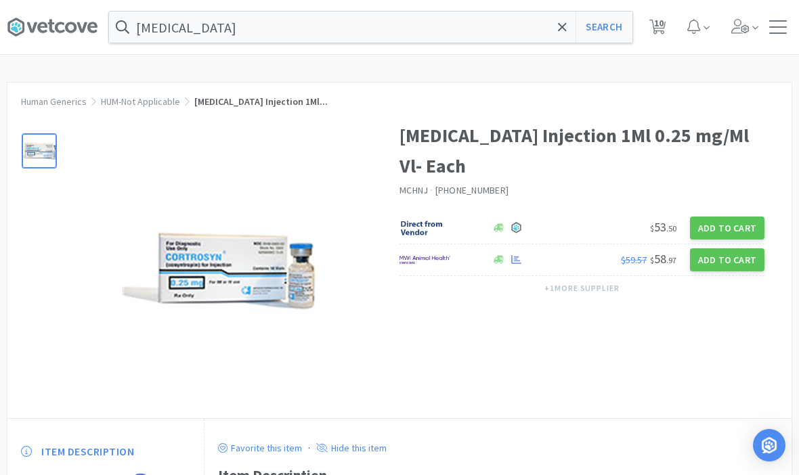
click at [728, 248] on button "Add to Cart" at bounding box center [727, 259] width 74 height 23
select select "1"
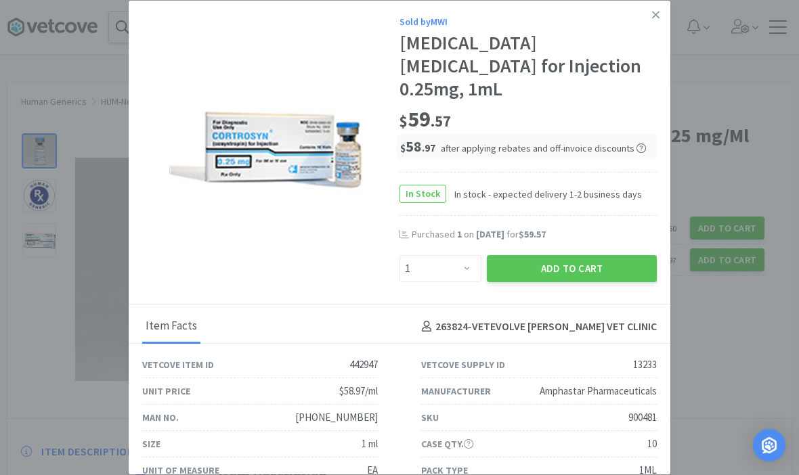
click at [596, 255] on button "Add to Cart" at bounding box center [572, 268] width 170 height 27
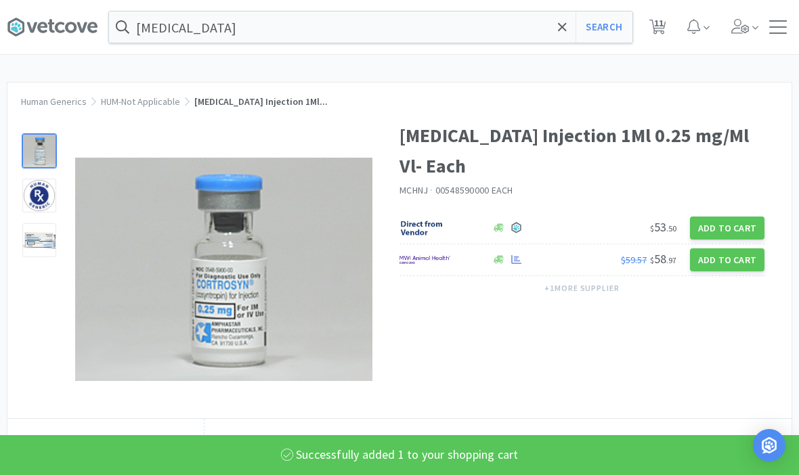
click at [661, 34] on span "11" at bounding box center [658, 23] width 9 height 54
select select "1"
select select "5"
select select "1"
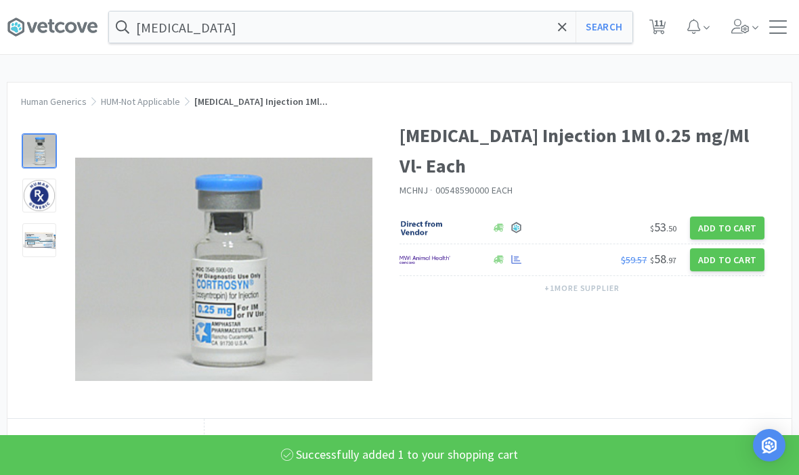
select select "1"
select select "2"
select select "3"
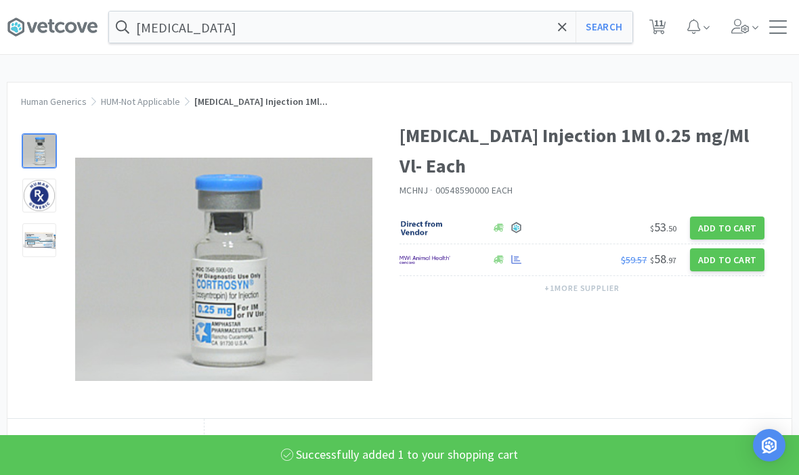
select select "1"
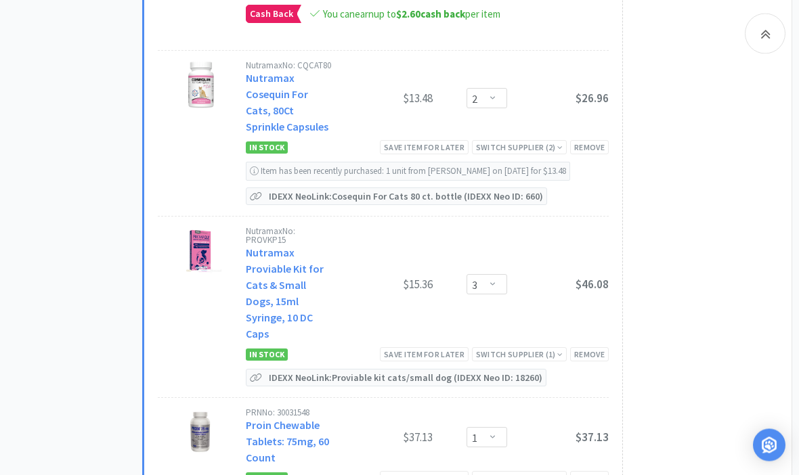
scroll to position [1781, 0]
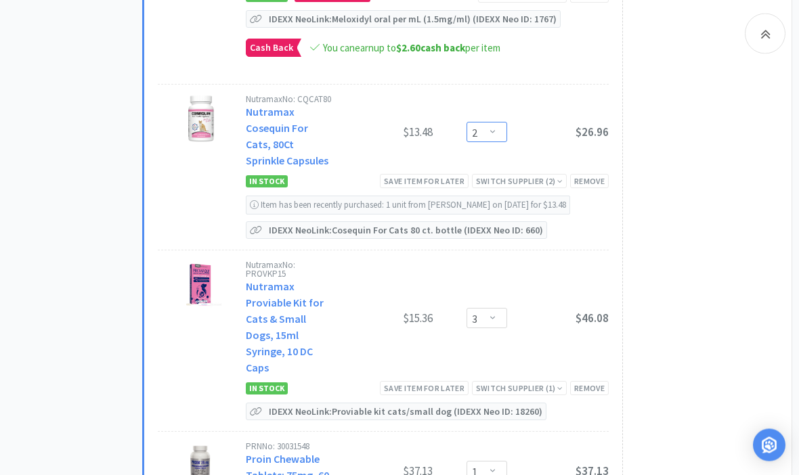
click at [504, 123] on select "Enter Quantity 1 2 3 4 5 6 7 8 9 10 11 12 13 14 15 16 17 18 19 20 Enter Quantity" at bounding box center [487, 133] width 41 height 20
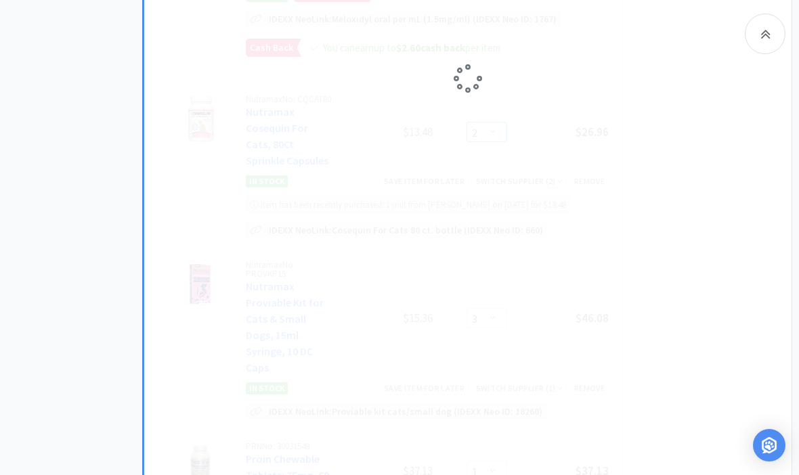
select select "1"
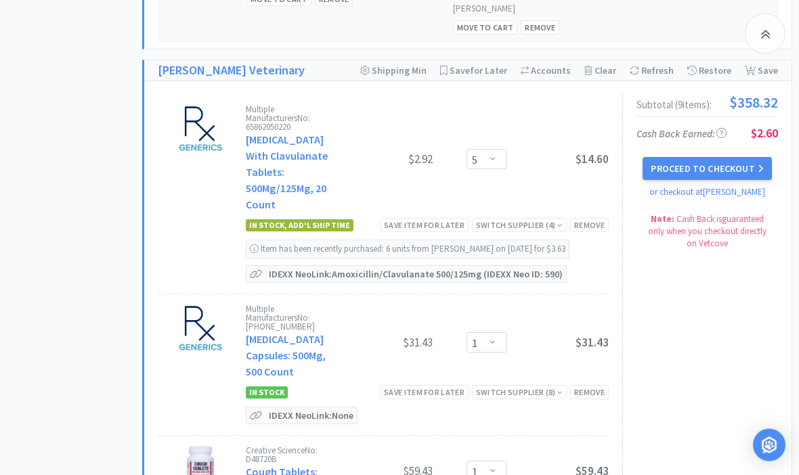
scroll to position [983, 0]
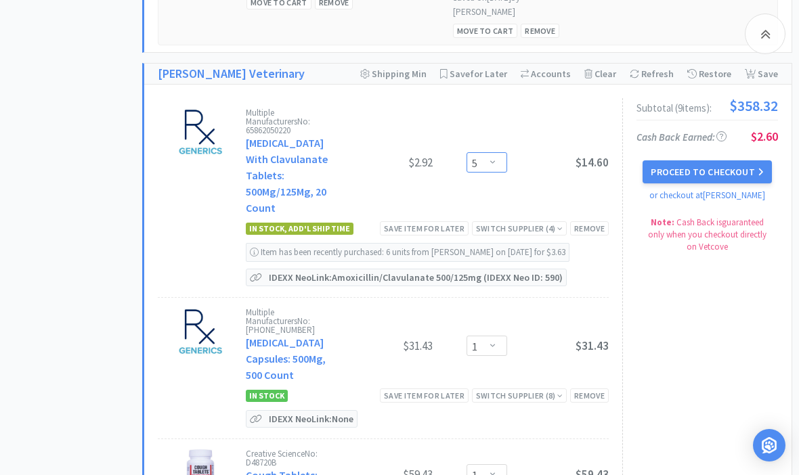
click at [496, 152] on select "Enter Quantity 1 2 3 4 5 6 7 8 9 10 11 12 13 14 15 16 17 18 19 20 Enter Quantity" at bounding box center [487, 162] width 41 height 20
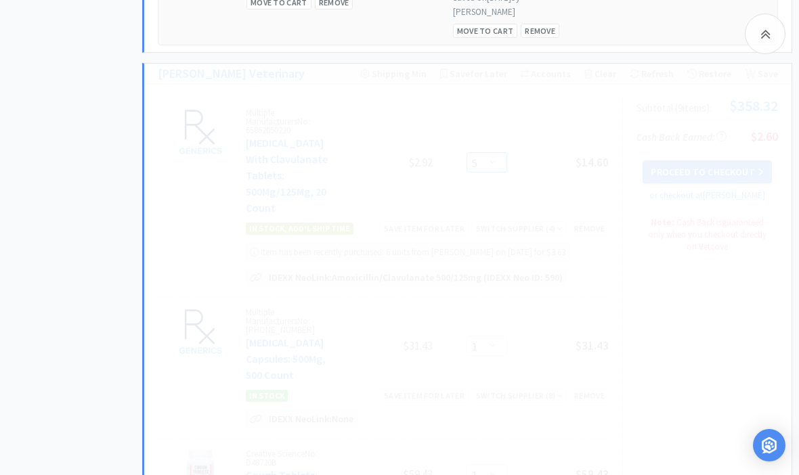
select select "4"
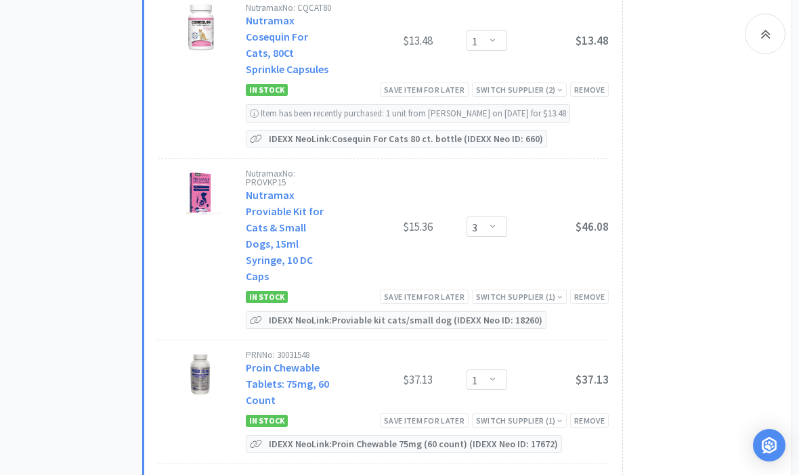
scroll to position [1884, 0]
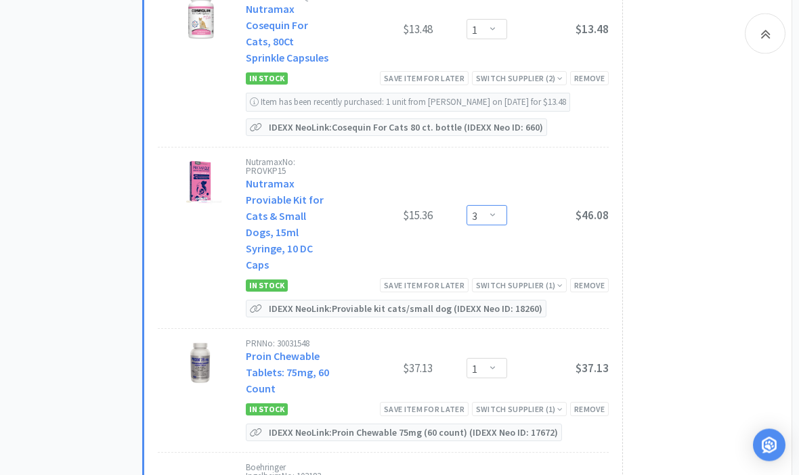
click at [506, 206] on select "Enter Quantity 1 2 3 4 5 6 7 8 9 10 11 12 13 14 15 16 17 18 19 20 Enter Quantity" at bounding box center [487, 216] width 41 height 20
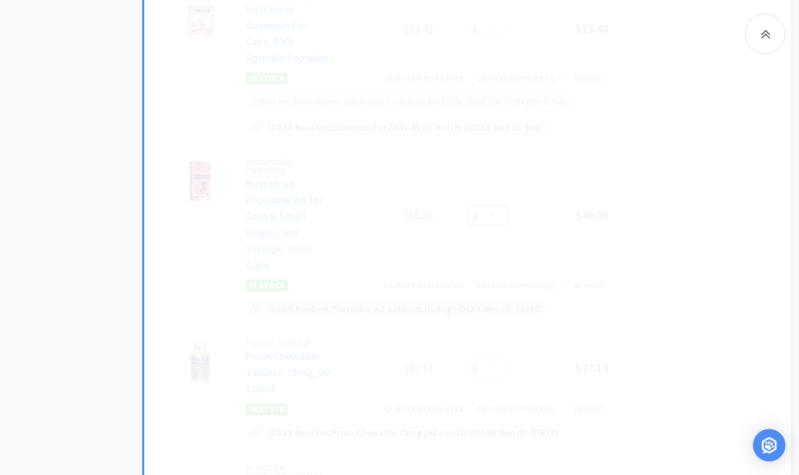
select select "2"
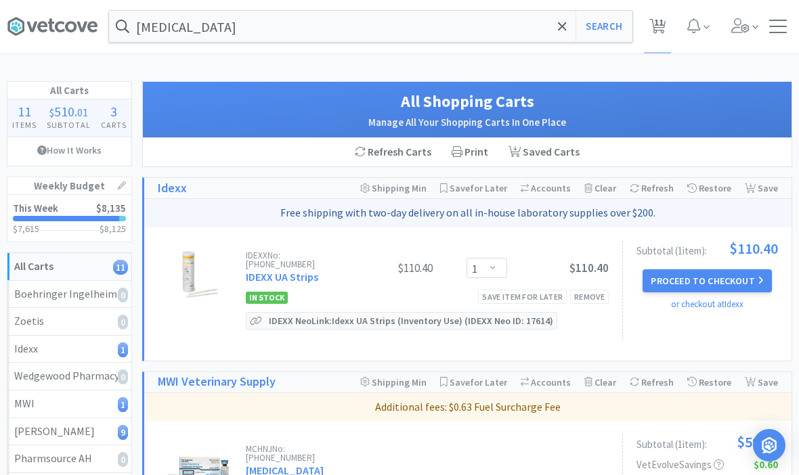
scroll to position [0, 0]
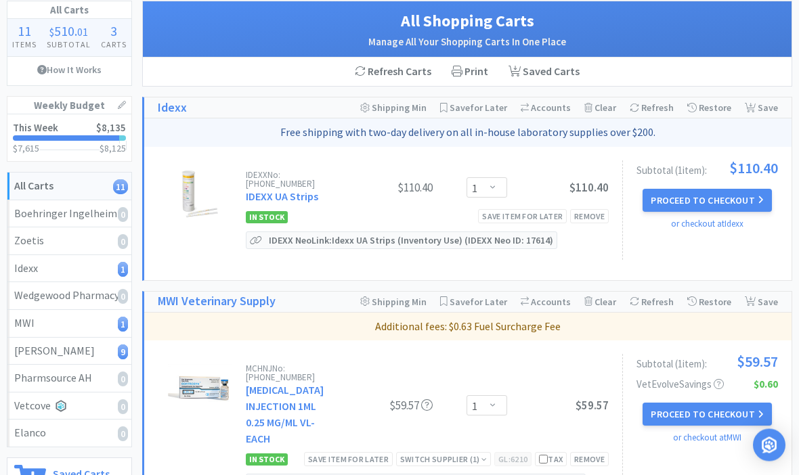
click at [735, 192] on button "Proceed to Checkout" at bounding box center [707, 201] width 129 height 23
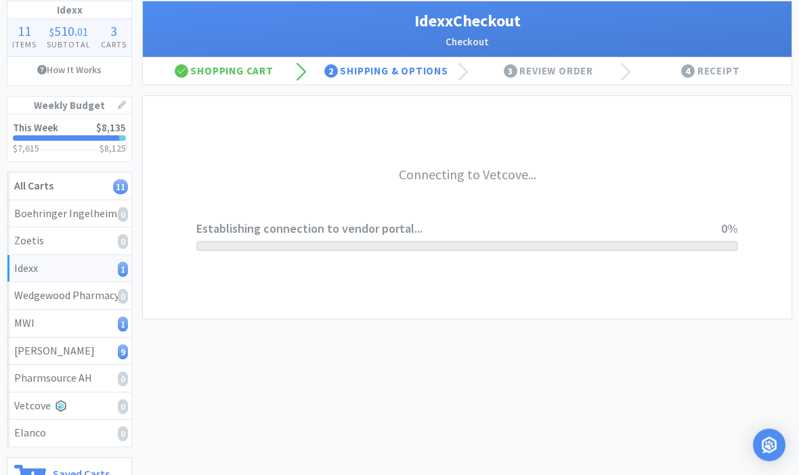
scroll to position [81, 0]
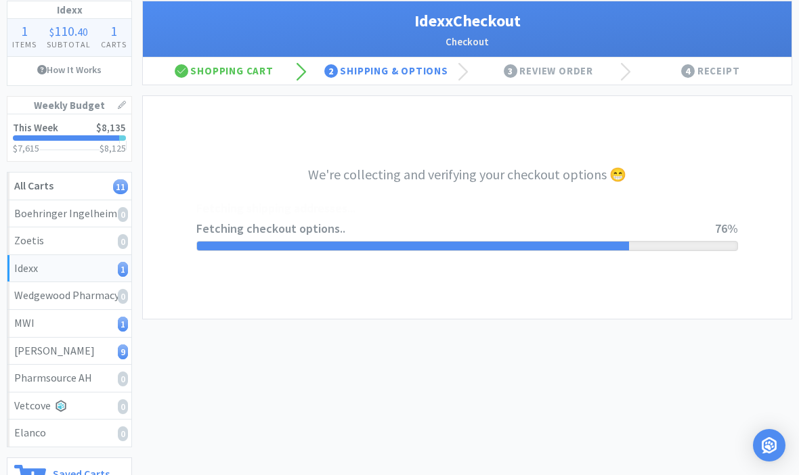
select select "904"
select select "003"
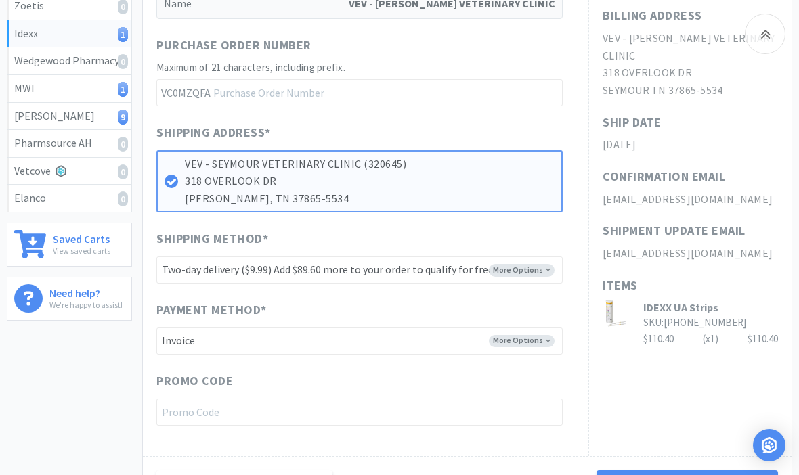
scroll to position [402, 0]
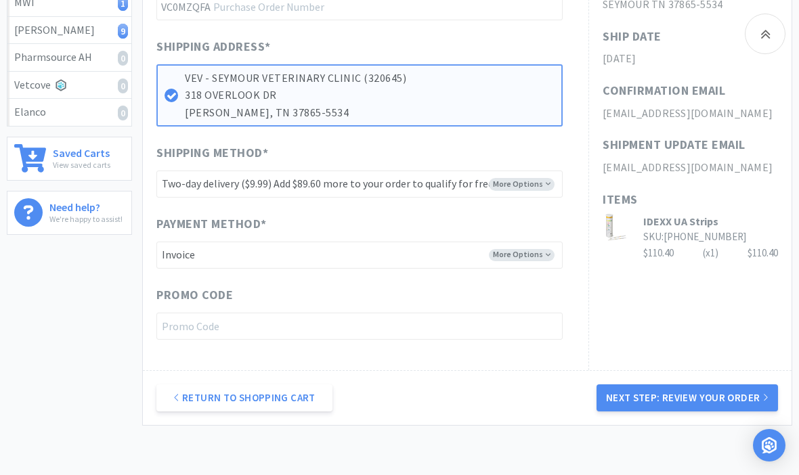
click at [706, 394] on button "Next Step: Review Your Order" at bounding box center [686, 398] width 181 height 27
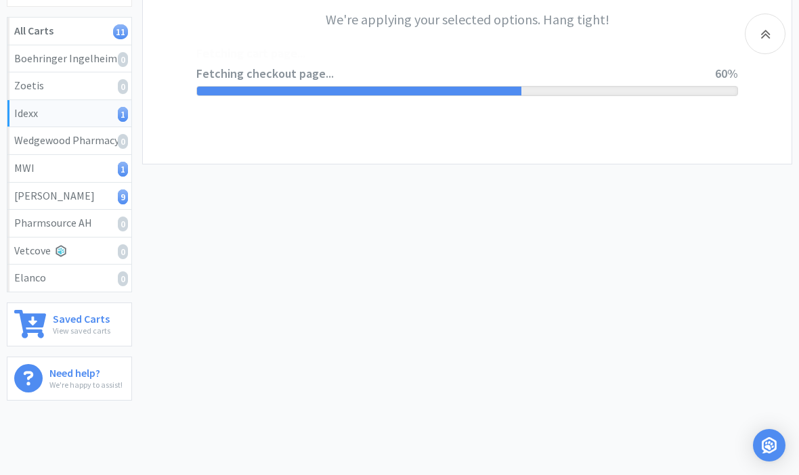
scroll to position [0, 0]
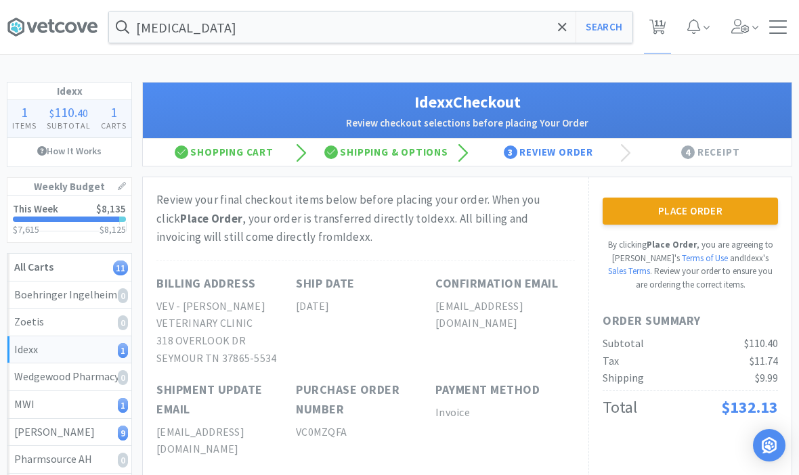
click at [703, 212] on button "Place Order" at bounding box center [690, 211] width 175 height 27
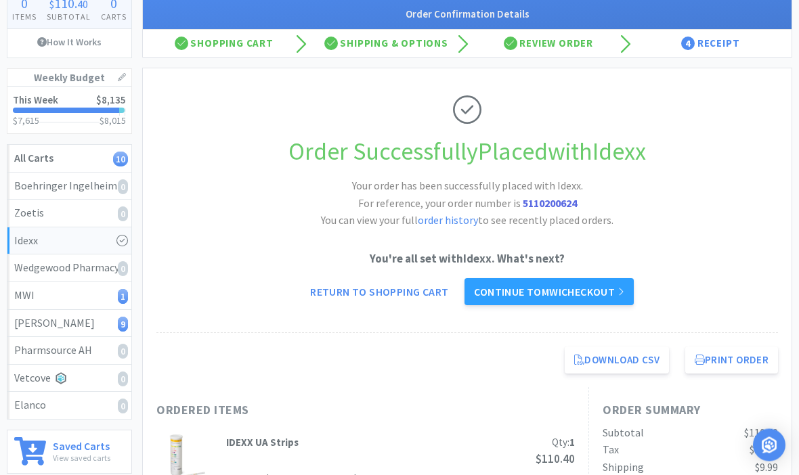
scroll to position [111, 0]
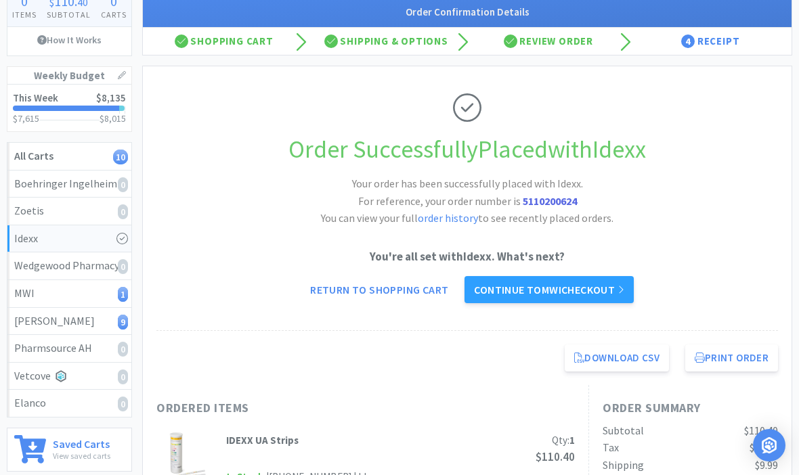
click at [615, 288] on link "Continue to MWI checkout" at bounding box center [548, 289] width 169 height 27
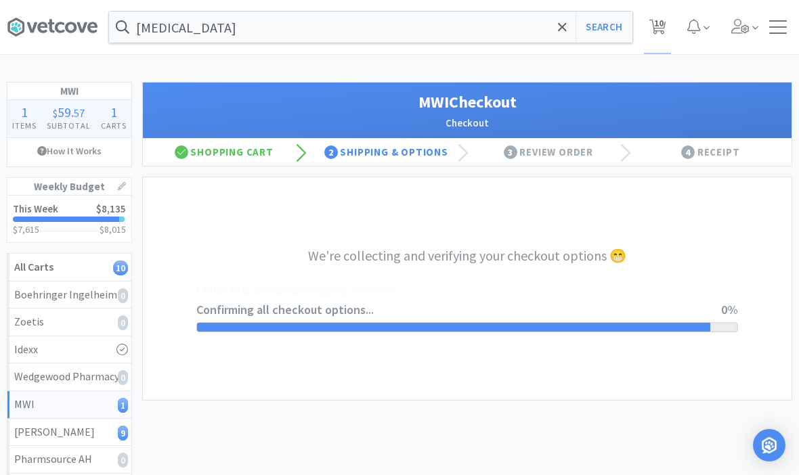
select select "STD_"
select select "FED"
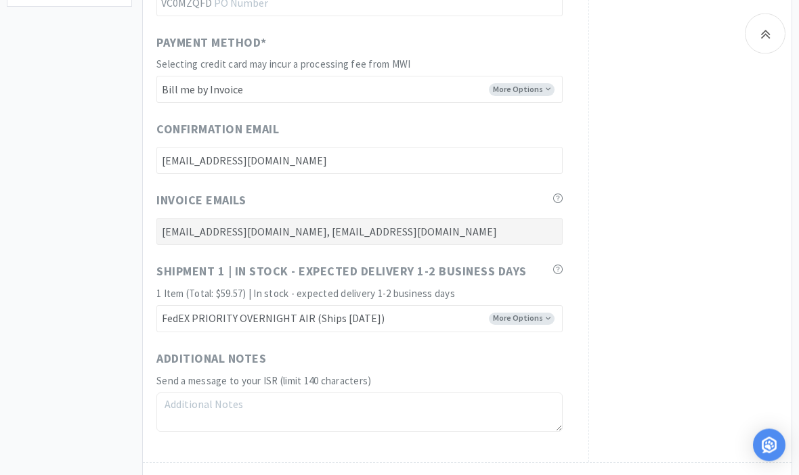
scroll to position [756, 0]
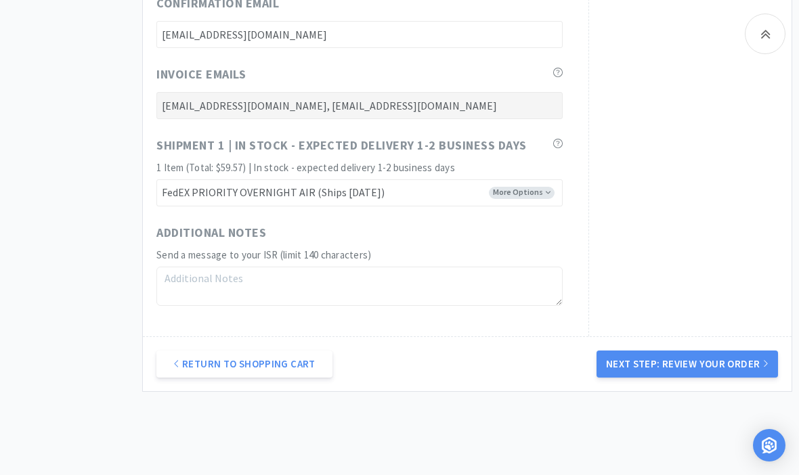
click at [693, 360] on button "Next Step: Review Your Order" at bounding box center [686, 364] width 181 height 27
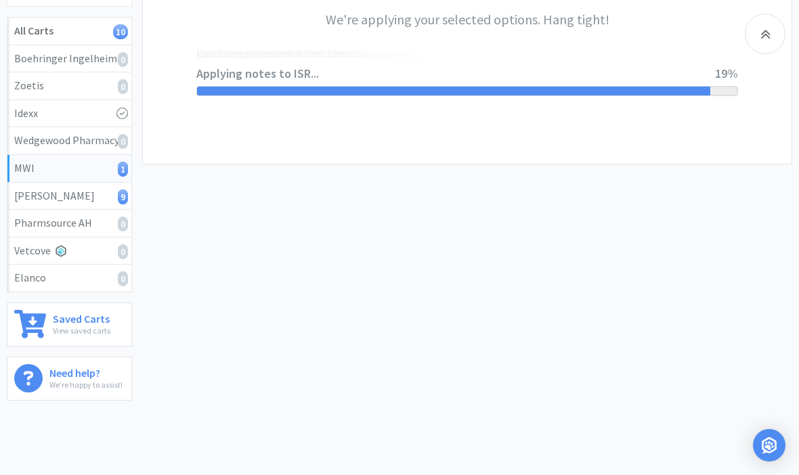
scroll to position [0, 0]
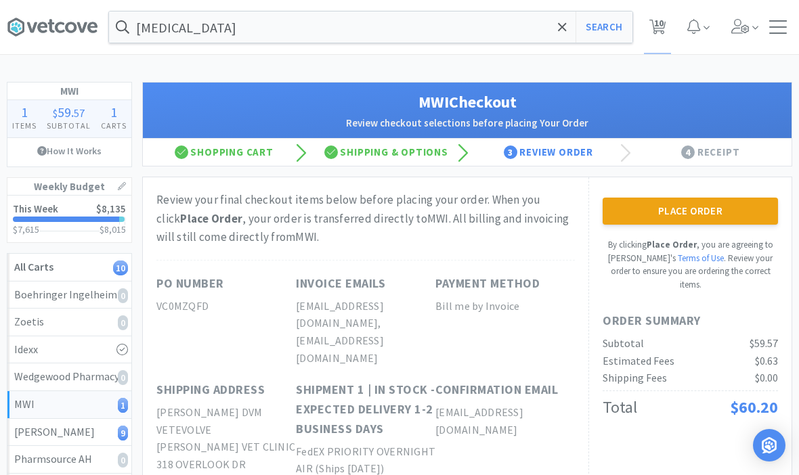
click at [732, 217] on button "Place Order" at bounding box center [690, 211] width 175 height 27
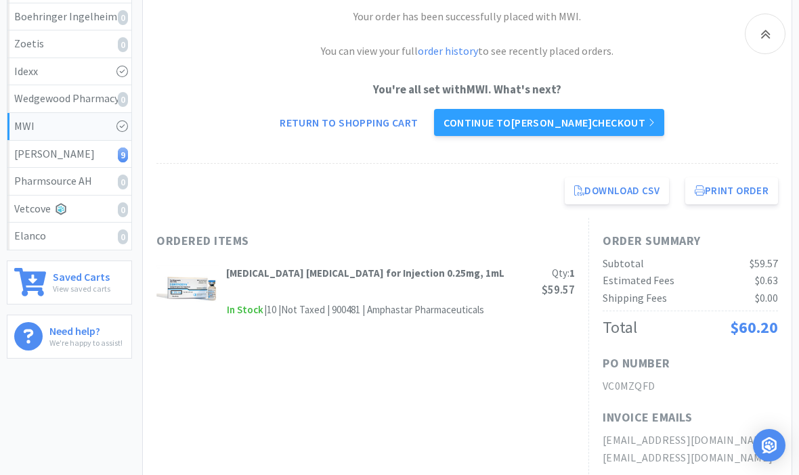
click at [603, 131] on link "Continue to [PERSON_NAME] checkout" at bounding box center [549, 122] width 230 height 27
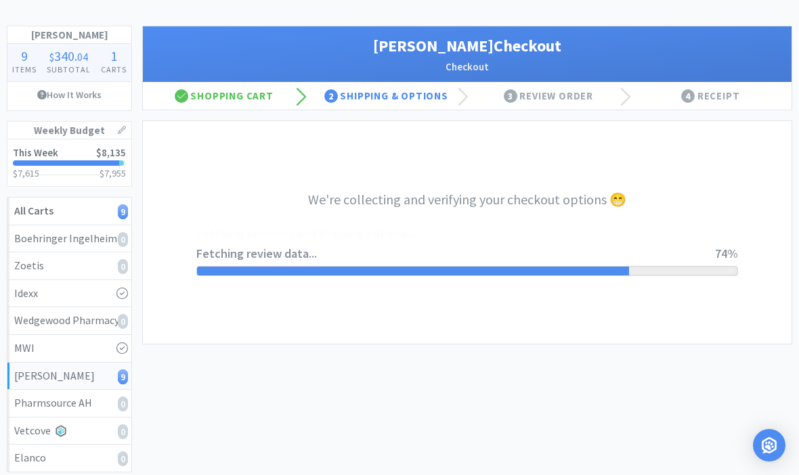
scroll to position [58, 0]
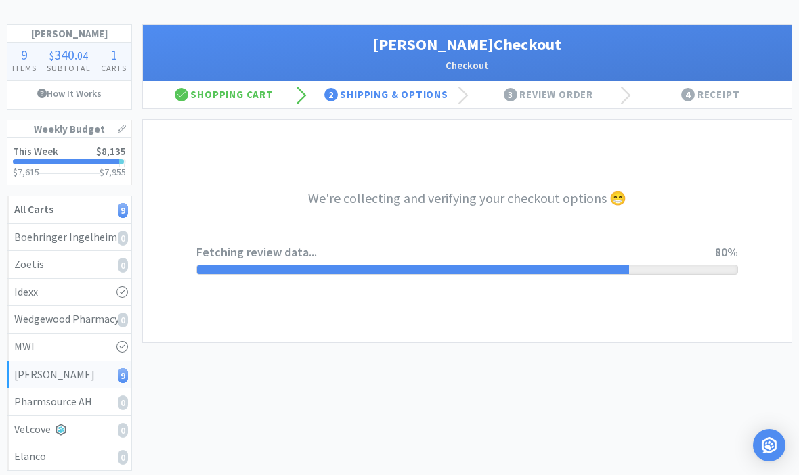
select select "1"
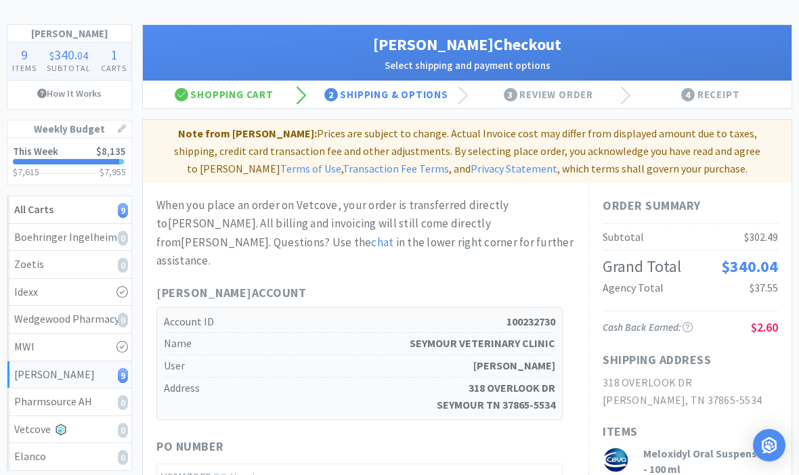
scroll to position [0, 0]
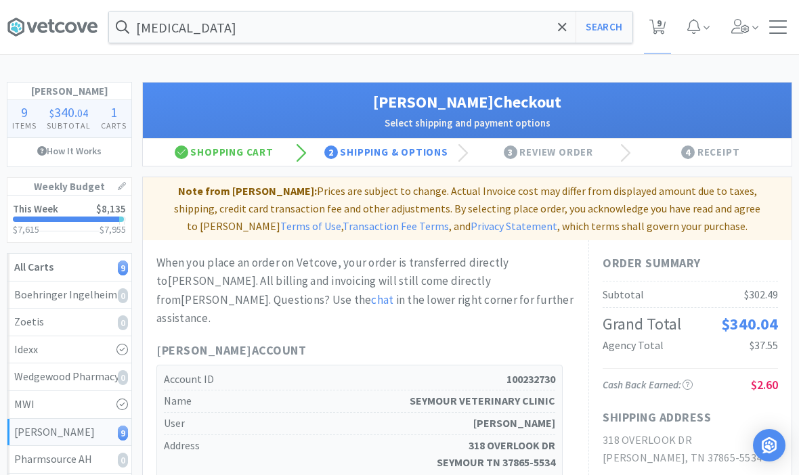
click at [254, 96] on h1 "[PERSON_NAME] Checkout" at bounding box center [467, 102] width 622 height 26
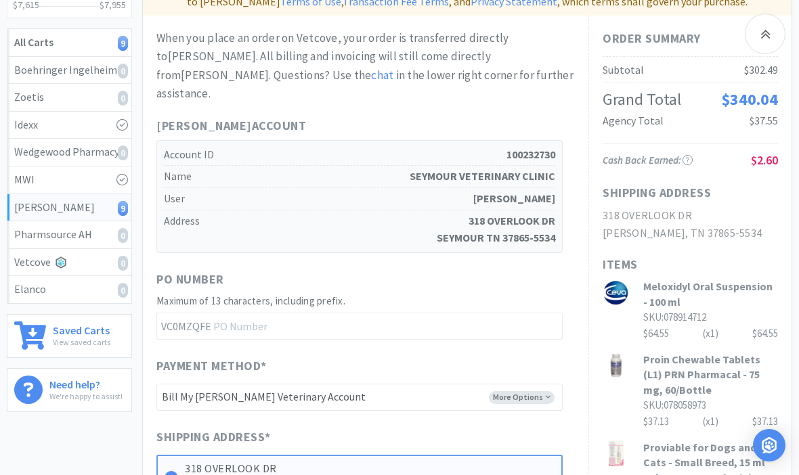
scroll to position [106, 0]
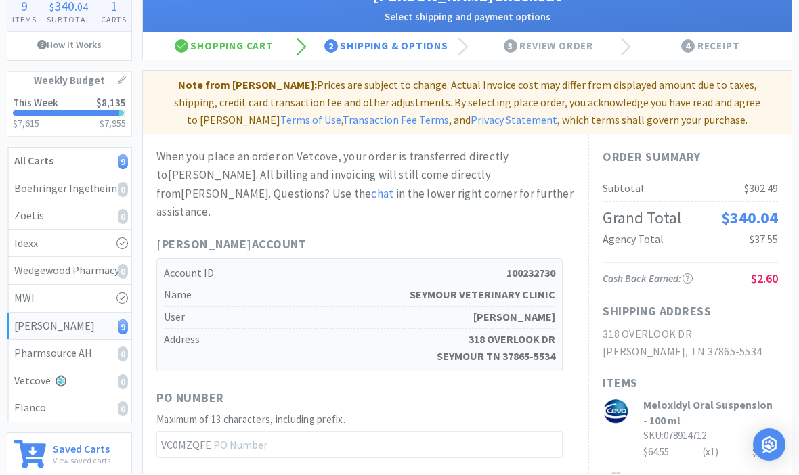
click at [241, 45] on div "Shopping Cart" at bounding box center [224, 46] width 162 height 27
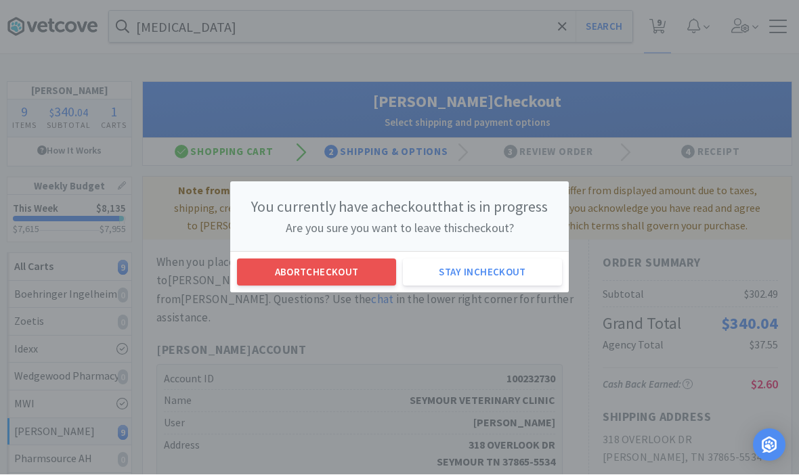
click at [364, 278] on button "Abort checkout" at bounding box center [316, 272] width 159 height 27
select select "4"
select select "1"
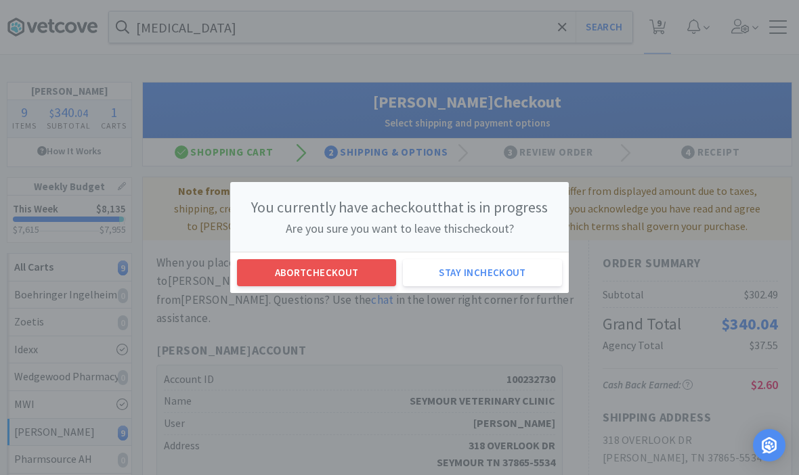
select select "1"
select select "2"
select select "1"
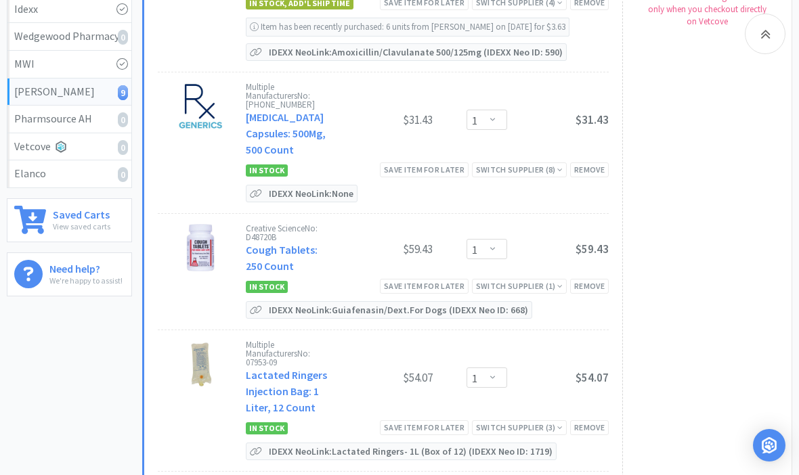
scroll to position [339, 0]
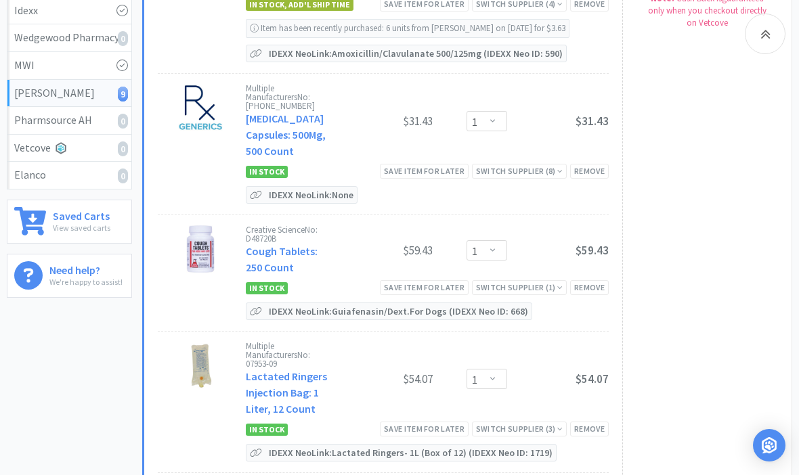
click at [446, 164] on div "Save item for later" at bounding box center [424, 171] width 89 height 14
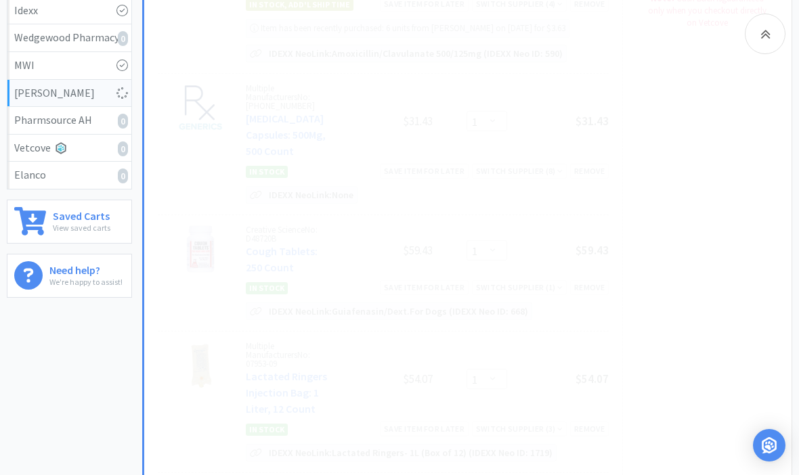
select select "2"
select select "1"
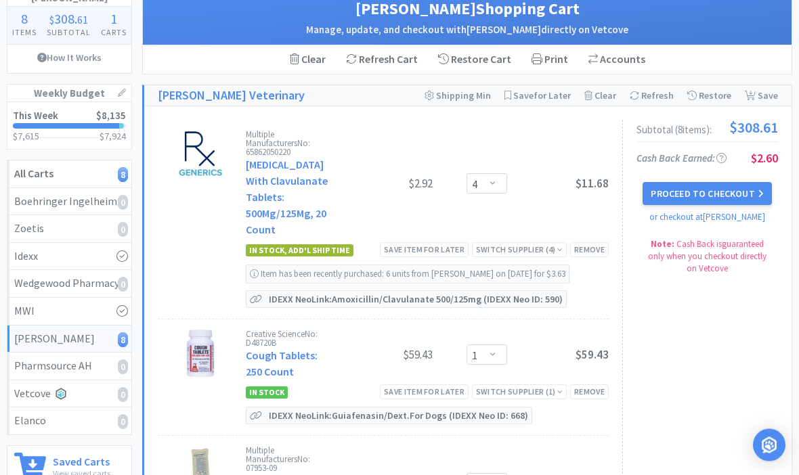
scroll to position [74, 0]
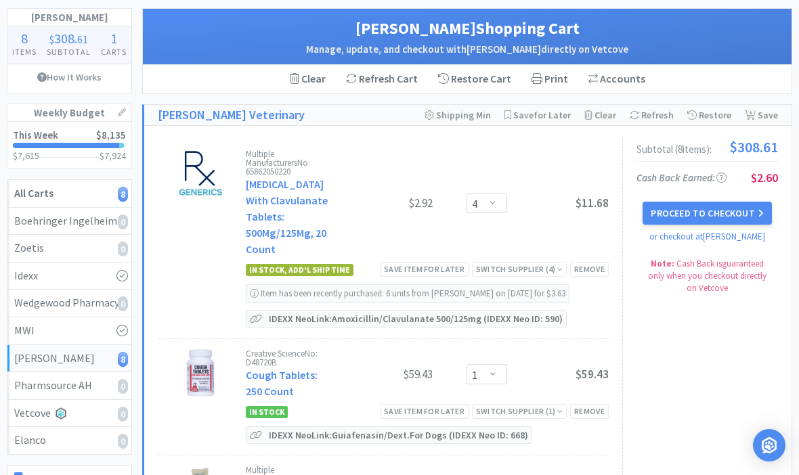
click at [728, 210] on button "Proceed to Checkout" at bounding box center [707, 213] width 129 height 23
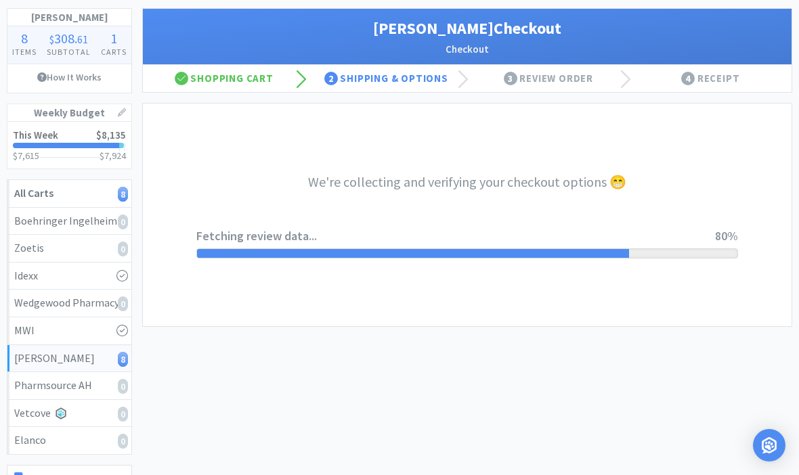
select select "1"
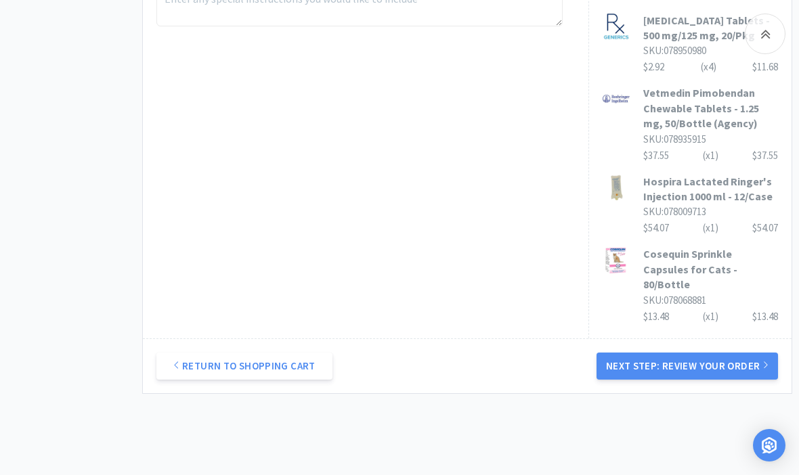
click at [752, 364] on button "Next Step: Review Your Order" at bounding box center [686, 366] width 181 height 27
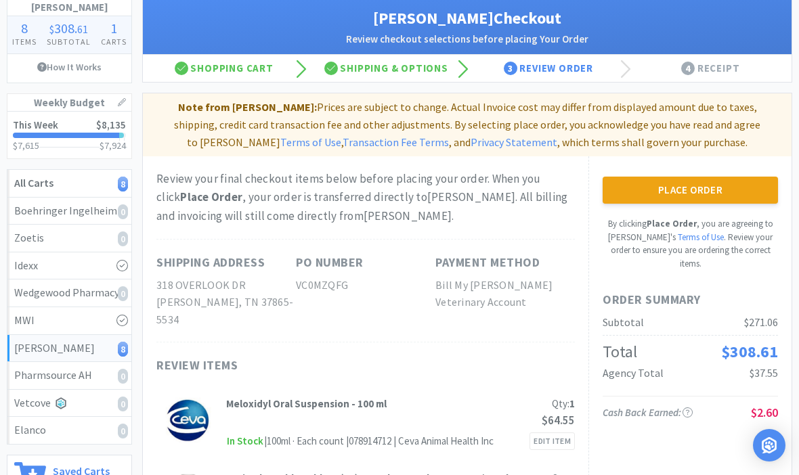
scroll to position [86, 0]
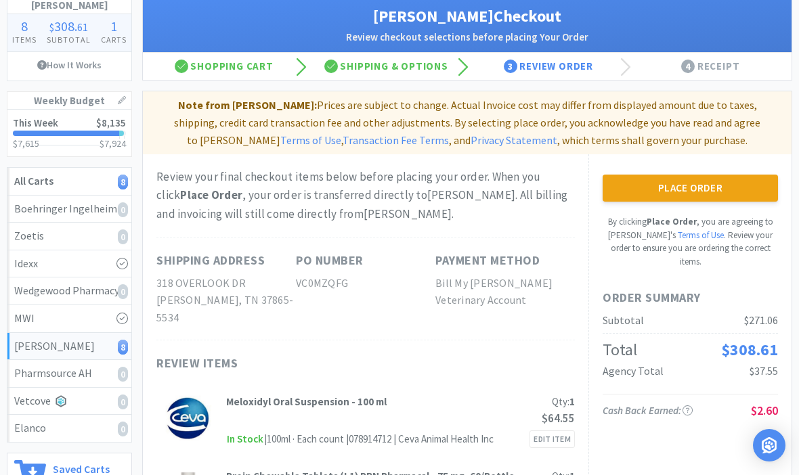
click at [739, 190] on button "Place Order" at bounding box center [690, 188] width 175 height 27
